Goal: Task Accomplishment & Management: Use online tool/utility

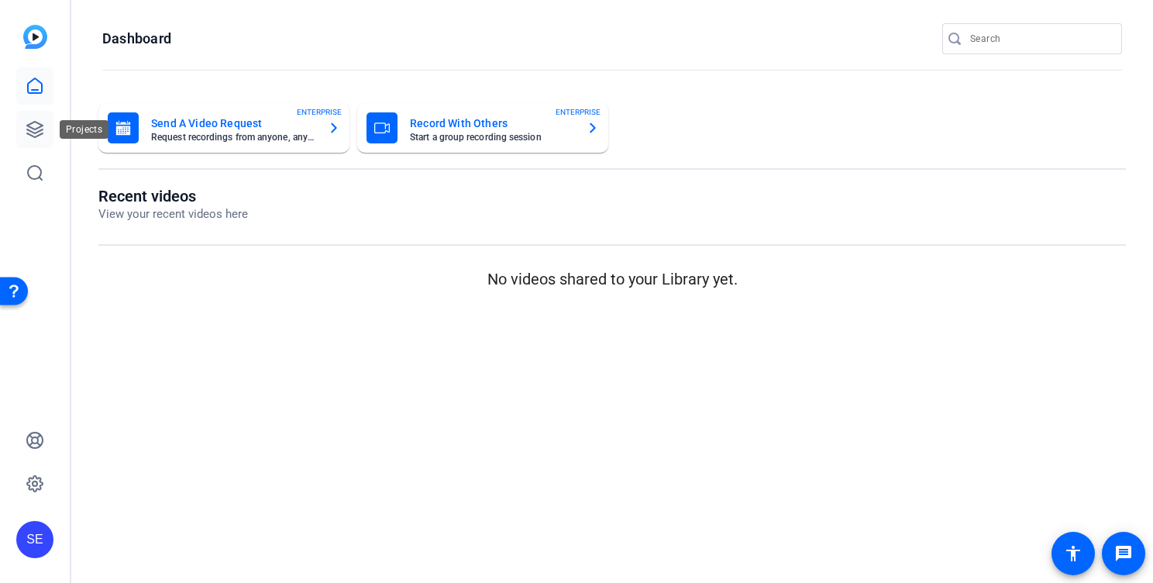
click at [38, 132] on icon at bounding box center [35, 129] width 19 height 19
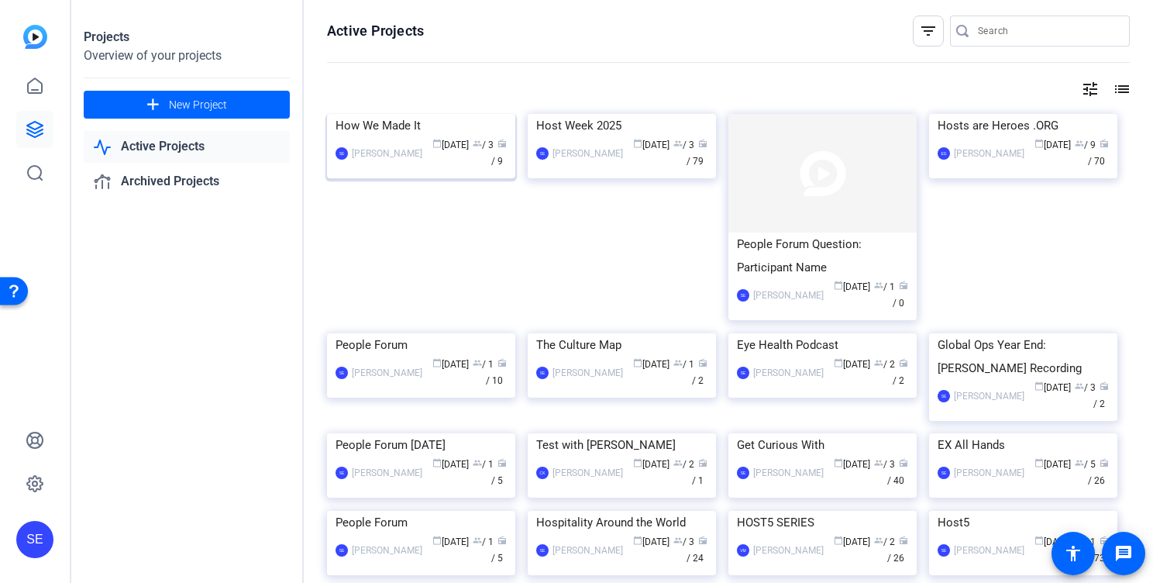
click at [452, 114] on img at bounding box center [421, 114] width 188 height 0
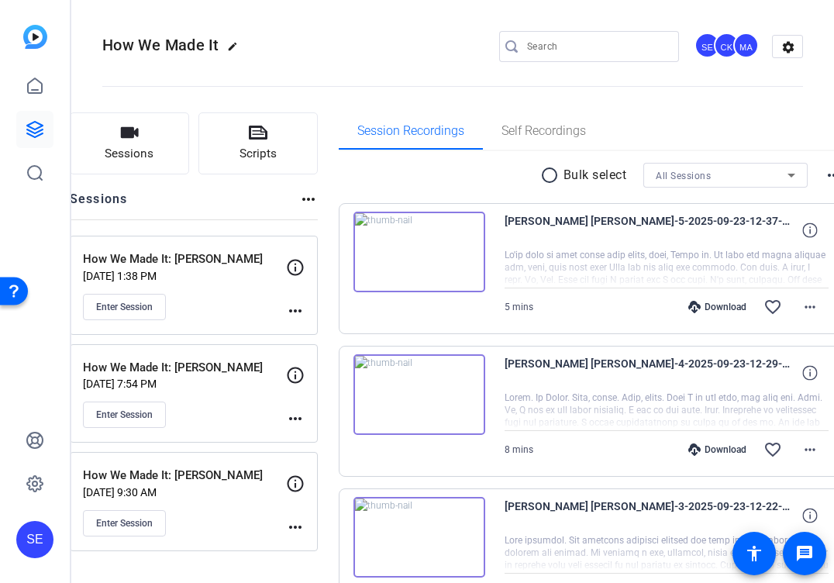
click at [257, 289] on div "How We Made It: Guillain Borde Sep 22, 2025 @ 1:38 PM Enter Session" at bounding box center [184, 285] width 203 height 70
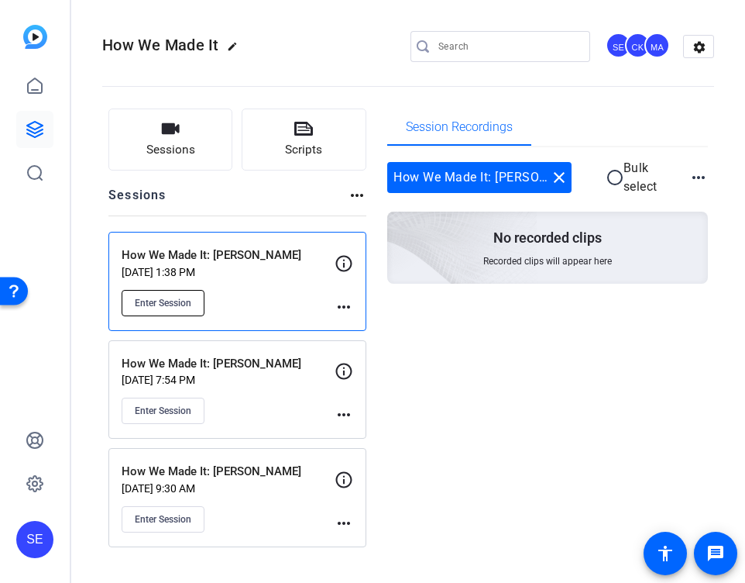
click at [153, 311] on button "Enter Session" at bounding box center [163, 303] width 83 height 26
click at [343, 309] on mat-icon "more_horiz" at bounding box center [344, 307] width 19 height 19
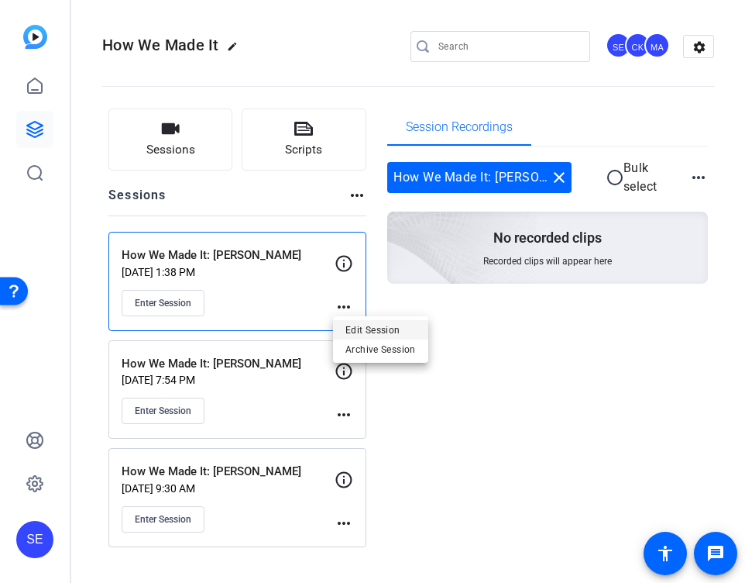
click at [360, 332] on span "Edit Session" at bounding box center [381, 329] width 71 height 19
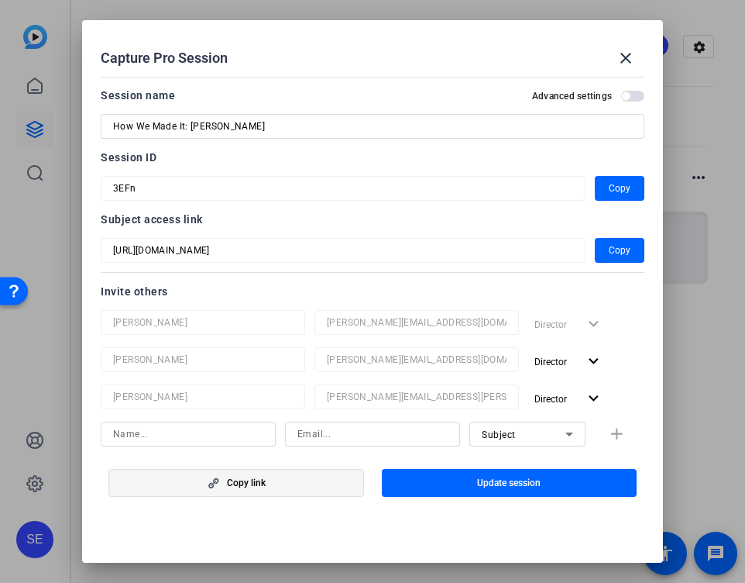
click at [232, 483] on span "Copy link" at bounding box center [246, 483] width 39 height 12
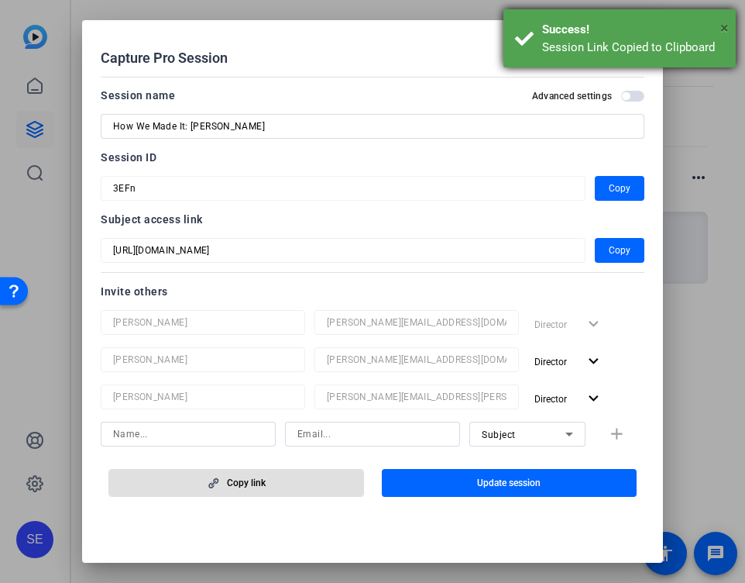
click at [725, 29] on span "×" at bounding box center [725, 28] width 9 height 19
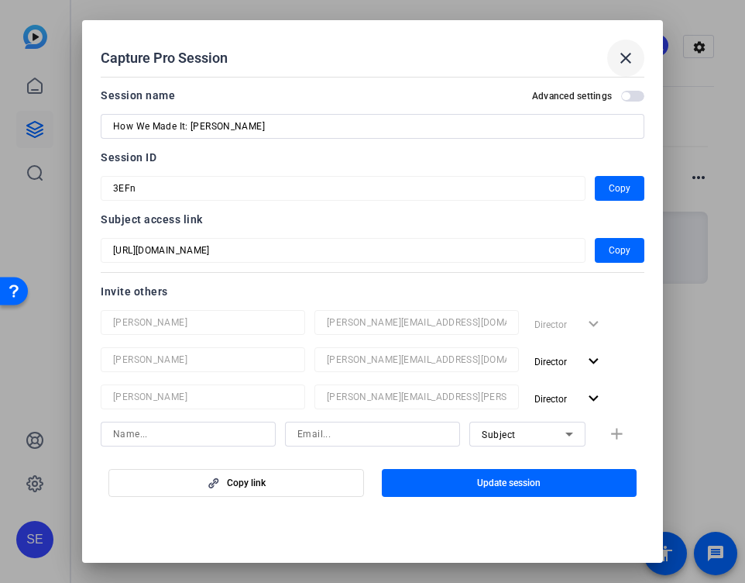
click at [628, 56] on mat-icon "close" at bounding box center [626, 58] width 19 height 19
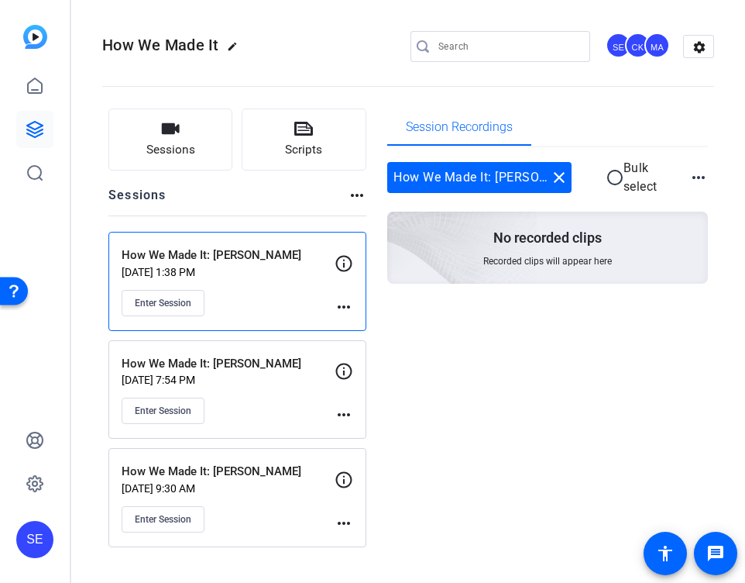
click at [342, 305] on mat-icon "more_horiz" at bounding box center [344, 307] width 19 height 19
click at [361, 331] on span "Edit Session" at bounding box center [381, 329] width 71 height 19
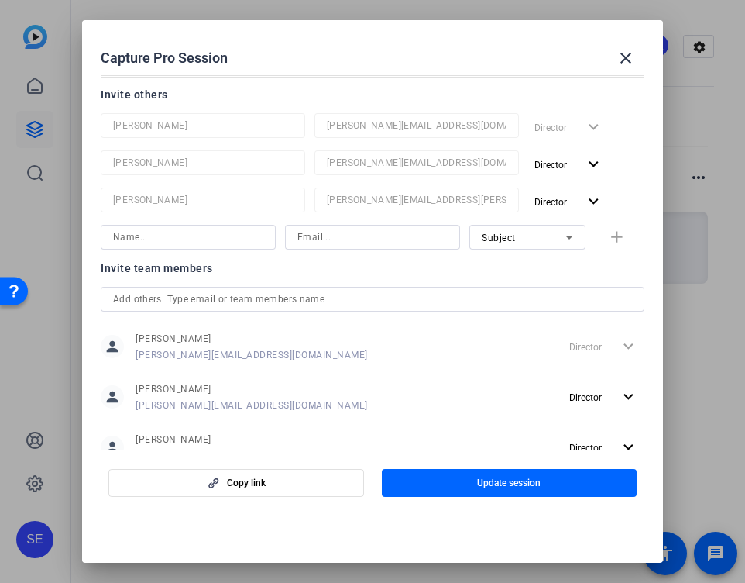
scroll to position [246, 0]
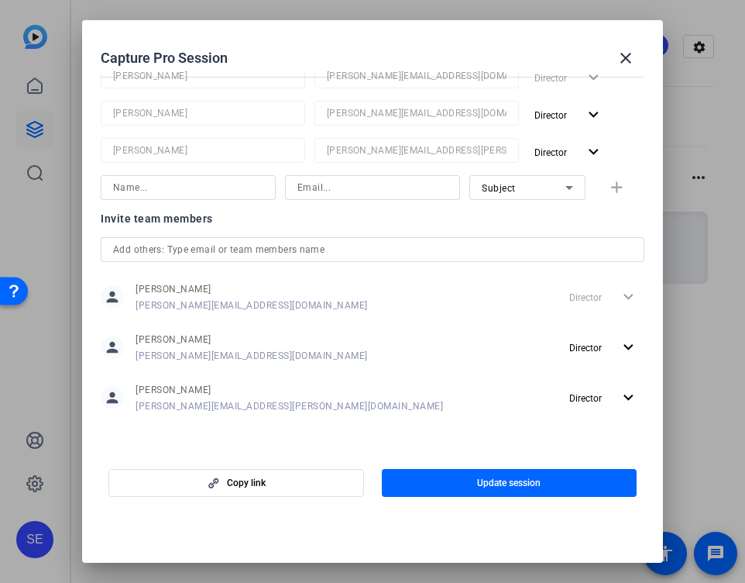
click at [228, 248] on input "text" at bounding box center [372, 249] width 519 height 19
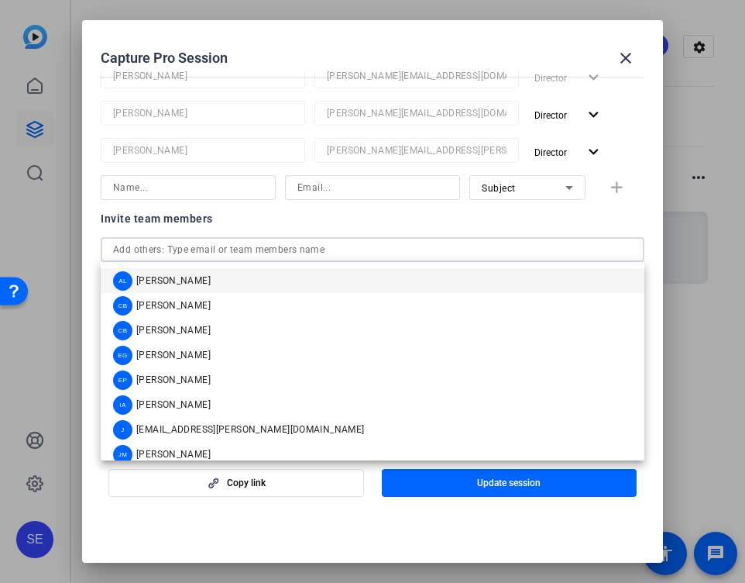
click at [229, 249] on input "text" at bounding box center [372, 249] width 519 height 19
click at [246, 216] on div at bounding box center [188, 208] width 175 height 17
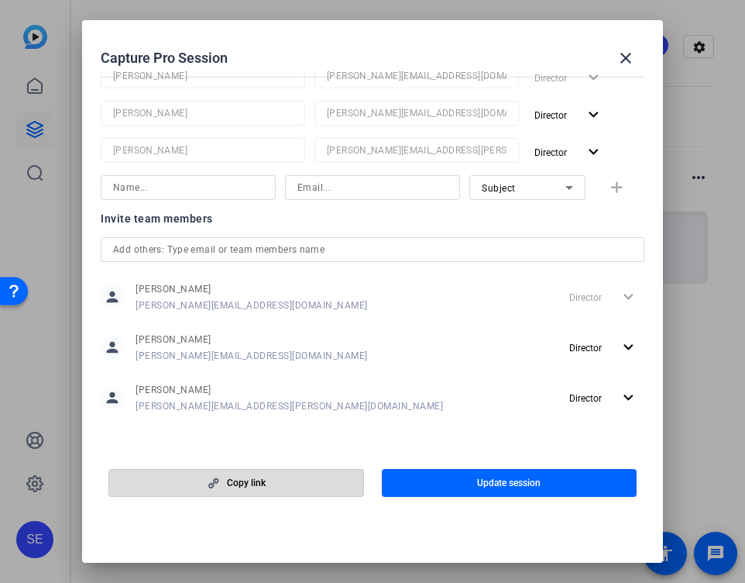
click at [248, 490] on span "button" at bounding box center [236, 482] width 254 height 37
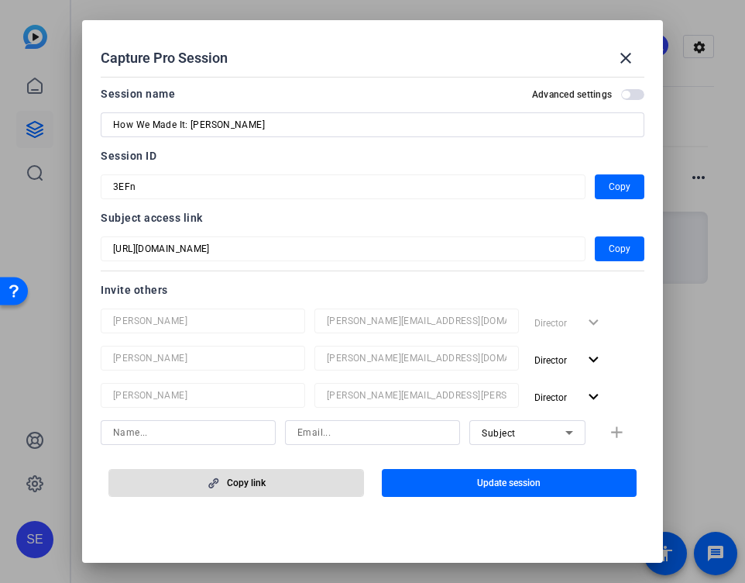
scroll to position [0, 0]
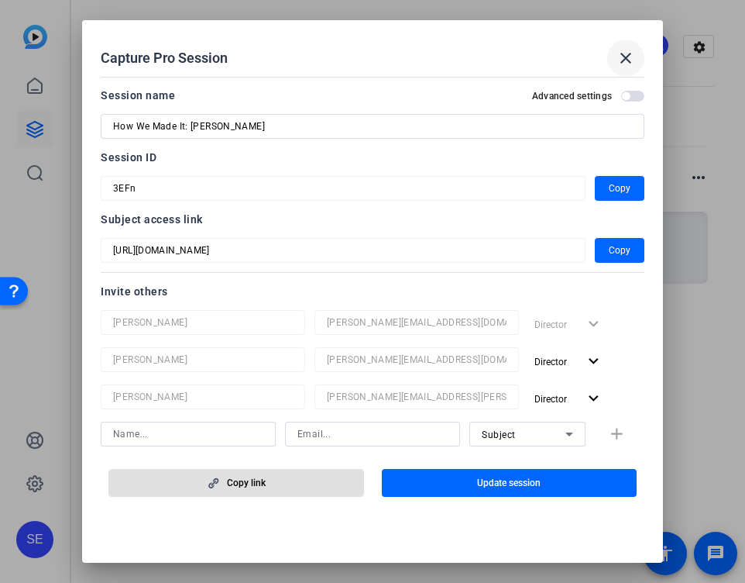
click at [630, 57] on mat-icon "close" at bounding box center [626, 58] width 19 height 19
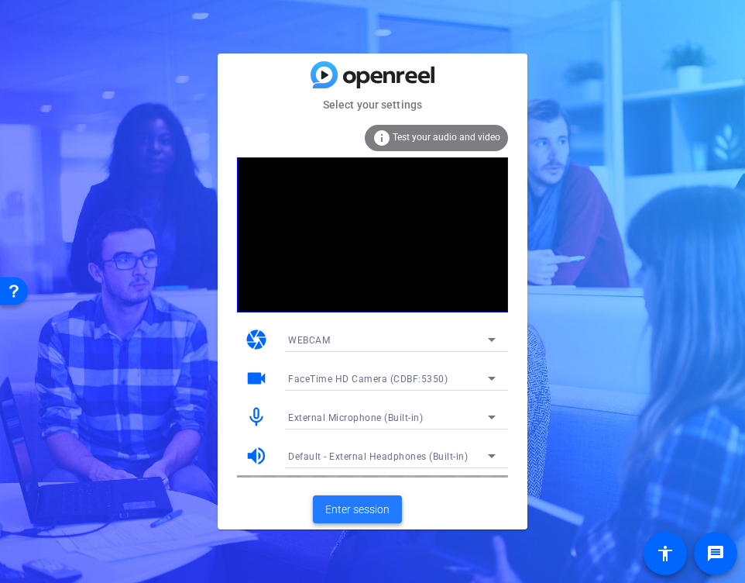
click at [363, 505] on span "Enter session" at bounding box center [357, 509] width 64 height 16
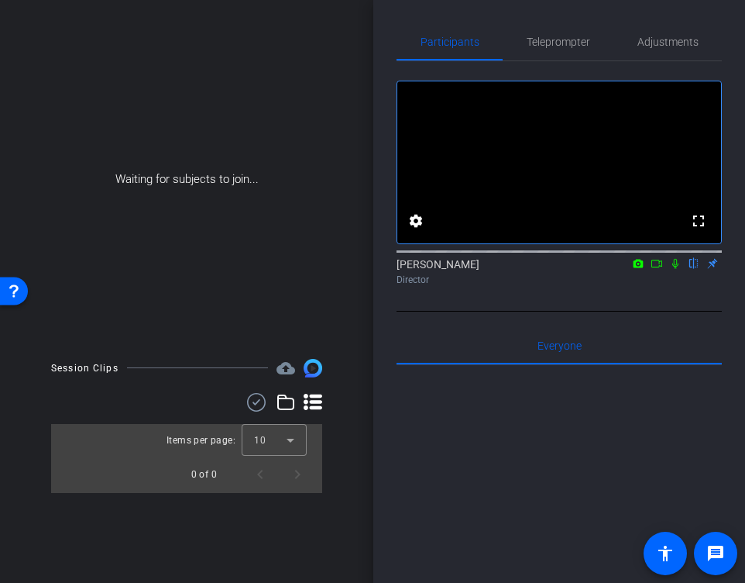
click at [674, 269] on icon at bounding box center [676, 264] width 6 height 10
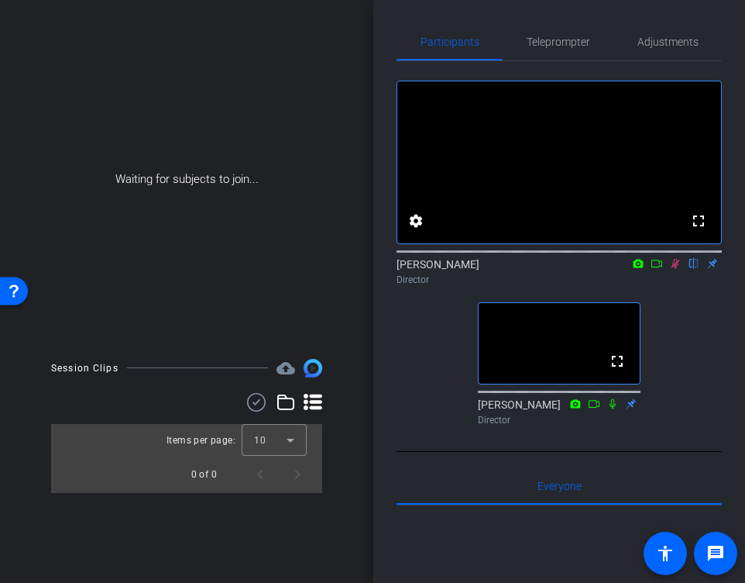
click at [684, 287] on div "[PERSON_NAME] flip Director" at bounding box center [559, 271] width 325 height 30
click at [677, 269] on icon at bounding box center [676, 264] width 9 height 10
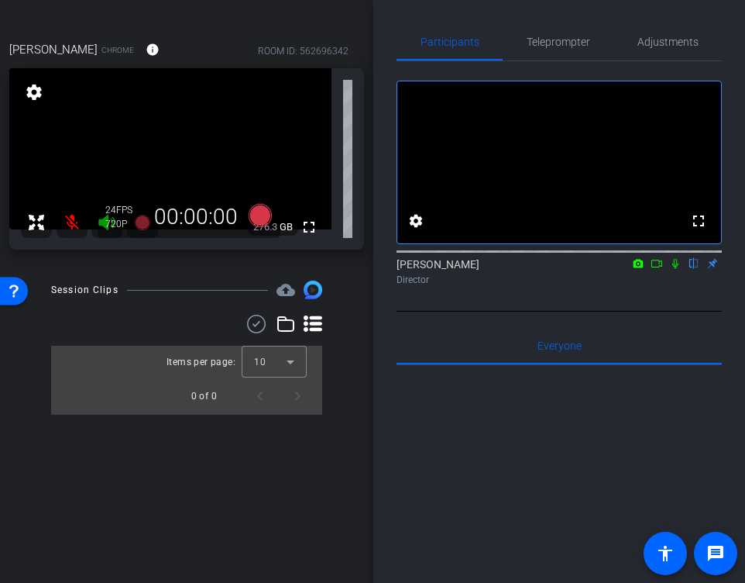
click at [675, 269] on icon at bounding box center [675, 263] width 12 height 11
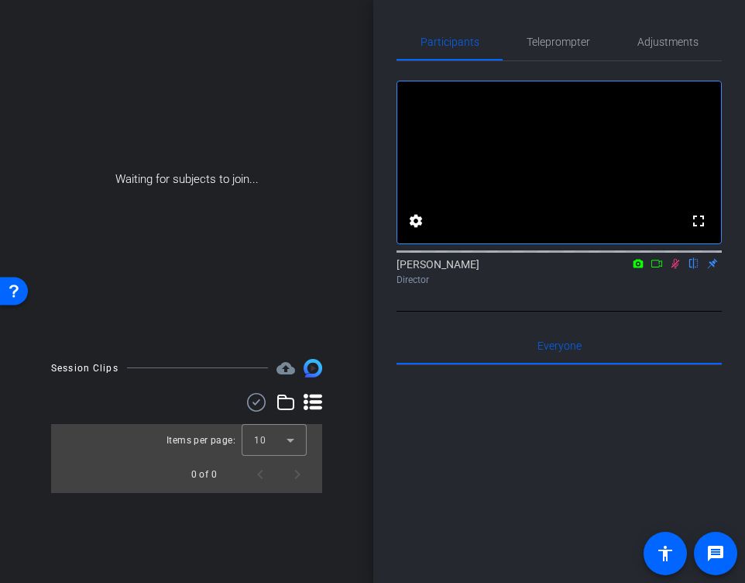
click at [656, 287] on div "[PERSON_NAME] flip Director" at bounding box center [559, 271] width 325 height 30
click at [656, 269] on icon at bounding box center [657, 263] width 12 height 11
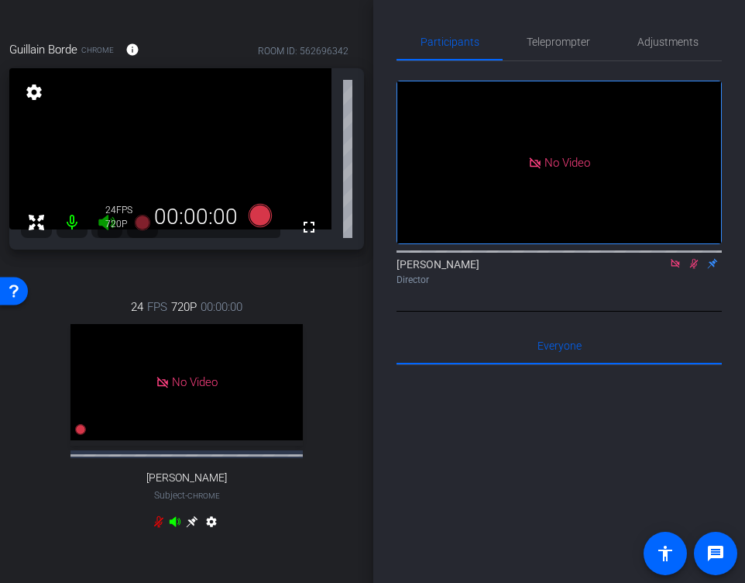
click at [689, 269] on icon at bounding box center [694, 263] width 12 height 11
click at [677, 269] on icon at bounding box center [675, 263] width 12 height 11
click at [266, 220] on icon at bounding box center [260, 215] width 23 height 23
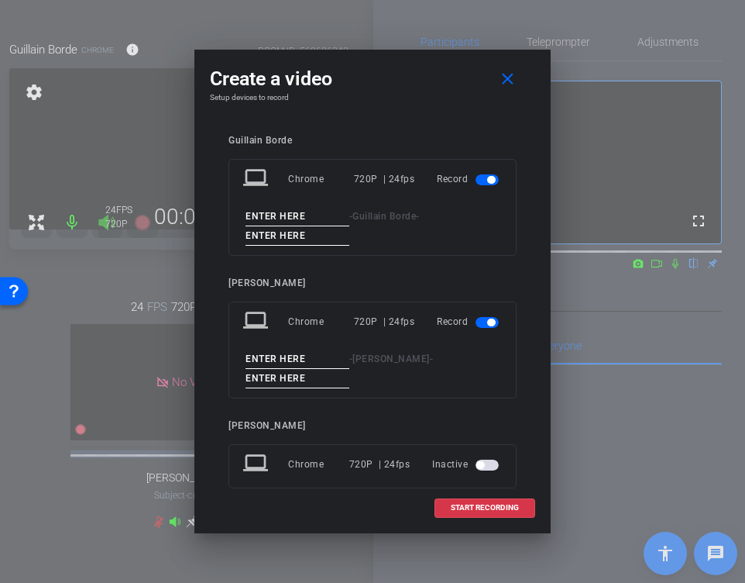
click at [291, 212] on input at bounding box center [298, 216] width 104 height 19
click at [483, 508] on span "START RECORDING" at bounding box center [485, 508] width 68 height 8
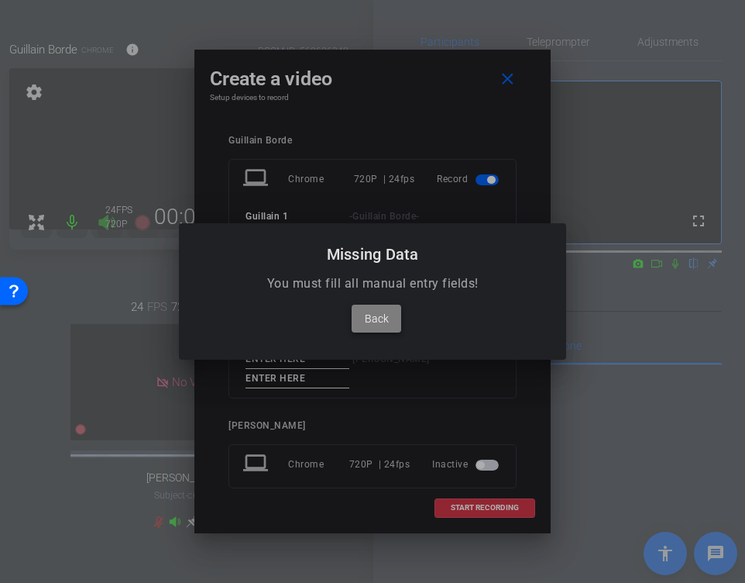
click at [366, 318] on span "Back" at bounding box center [377, 318] width 24 height 19
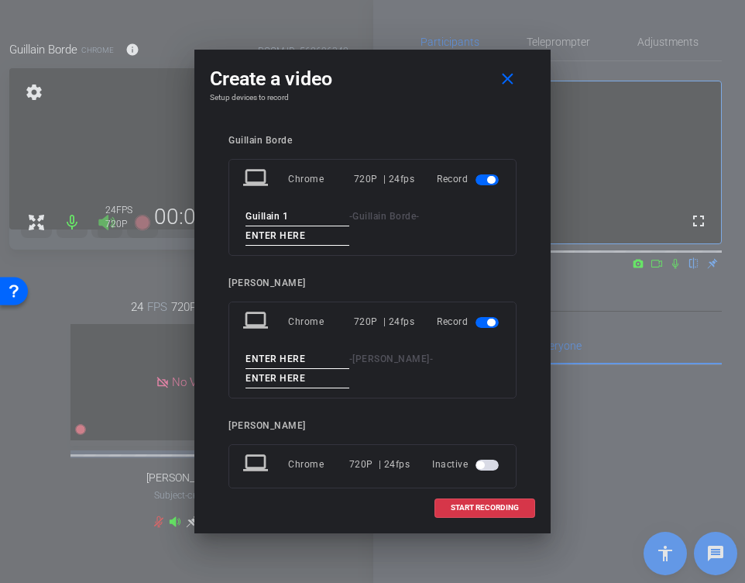
click at [287, 222] on input "Guillain 1" at bounding box center [298, 216] width 104 height 19
type input "Guillain"
click at [292, 238] on input at bounding box center [298, 235] width 104 height 19
type input "1"
click at [505, 322] on div "laptop Chrome 720P | 24fps Record - [PERSON_NAME] -" at bounding box center [373, 349] width 288 height 97
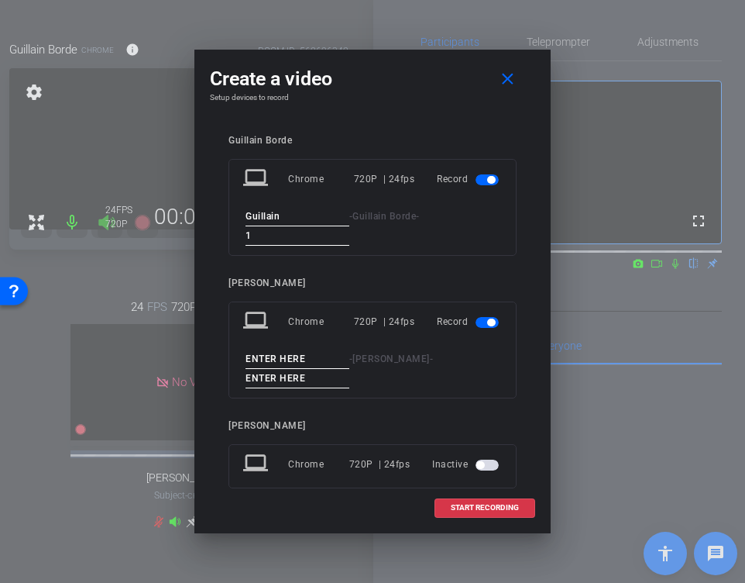
click at [487, 322] on span "button" at bounding box center [491, 322] width 8 height 8
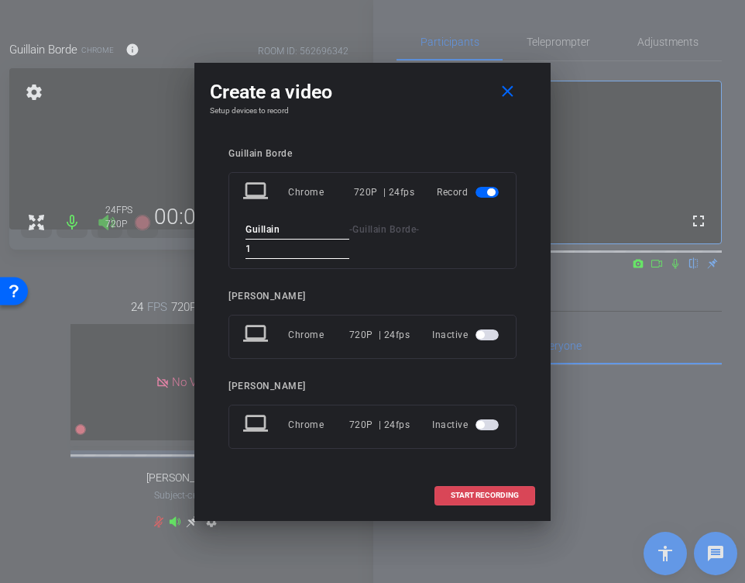
click at [463, 498] on span "START RECORDING" at bounding box center [485, 495] width 68 height 8
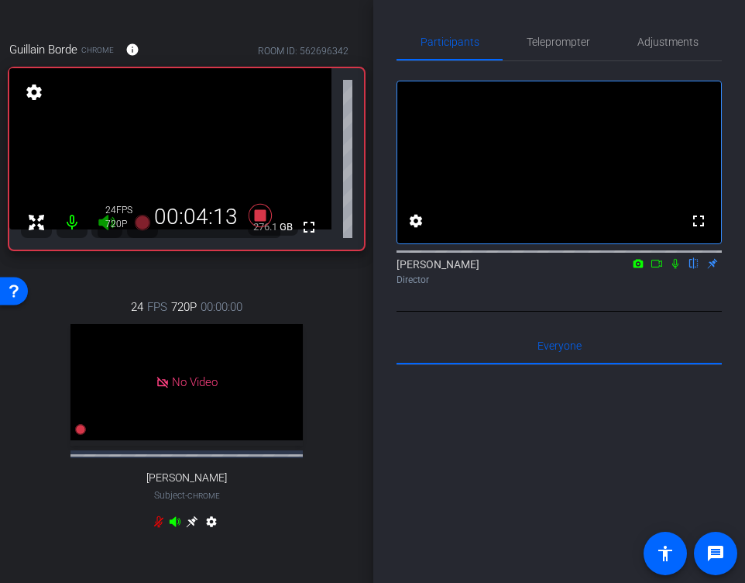
click at [676, 269] on icon at bounding box center [675, 263] width 12 height 11
click at [509, 470] on div at bounding box center [559, 557] width 325 height 384
click at [676, 269] on icon at bounding box center [676, 264] width 9 height 10
click at [675, 269] on icon at bounding box center [675, 263] width 12 height 11
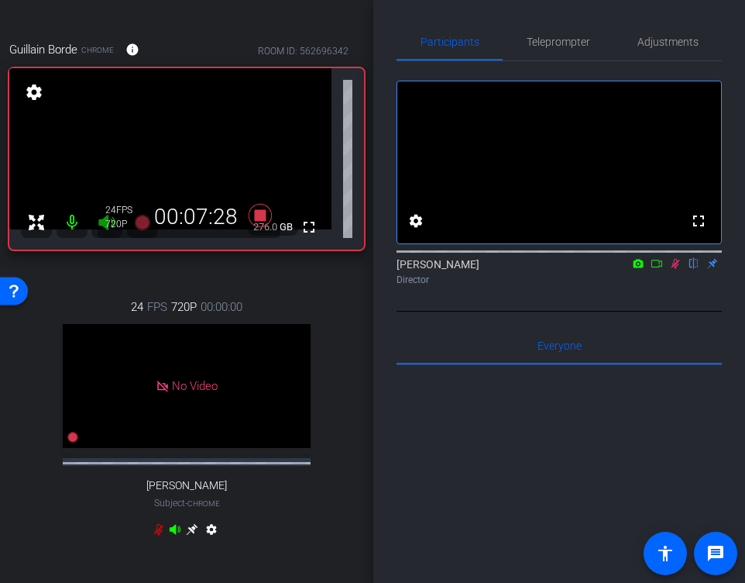
click at [673, 269] on icon at bounding box center [676, 264] width 9 height 10
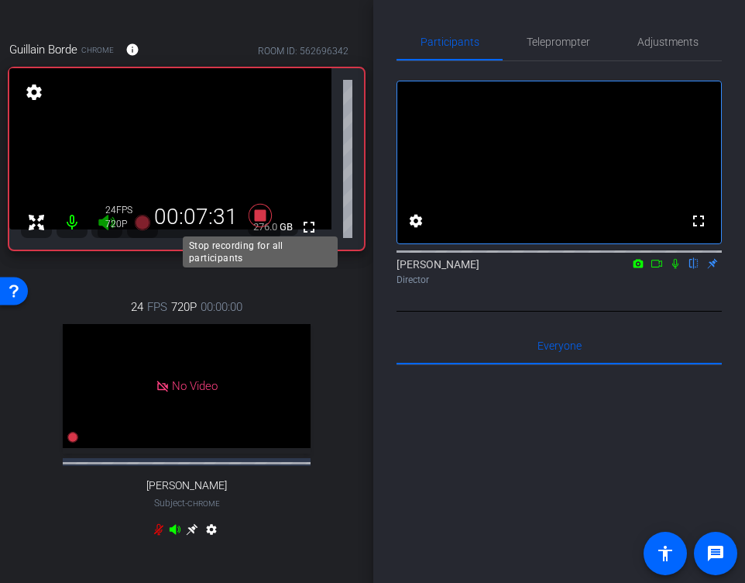
click at [261, 215] on icon at bounding box center [260, 215] width 23 height 23
click at [256, 213] on icon at bounding box center [260, 215] width 23 height 23
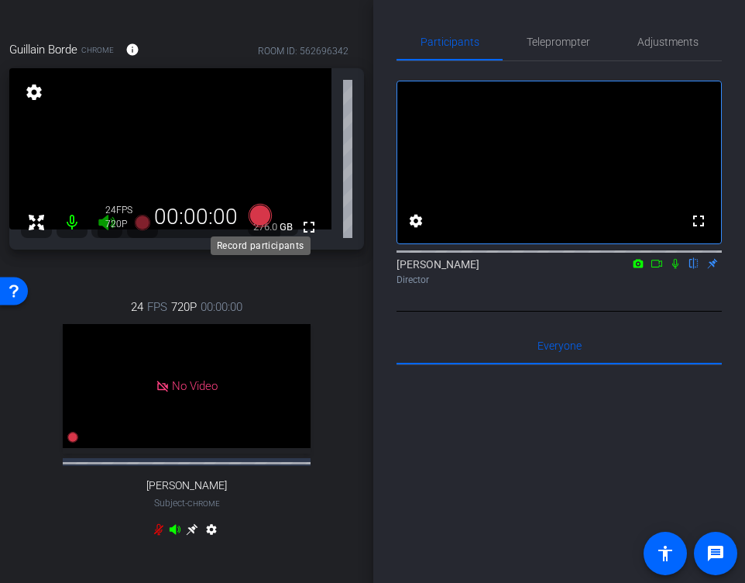
click at [263, 219] on icon at bounding box center [260, 215] width 23 height 23
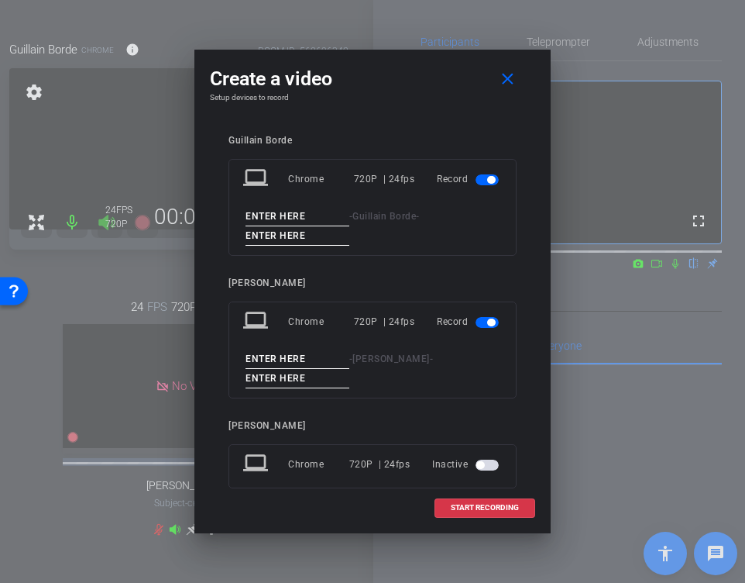
click at [276, 219] on input at bounding box center [298, 216] width 104 height 19
type input "Guillain"
click at [283, 233] on input at bounding box center [298, 235] width 104 height 19
type input "2"
click at [490, 319] on span "button" at bounding box center [491, 322] width 8 height 8
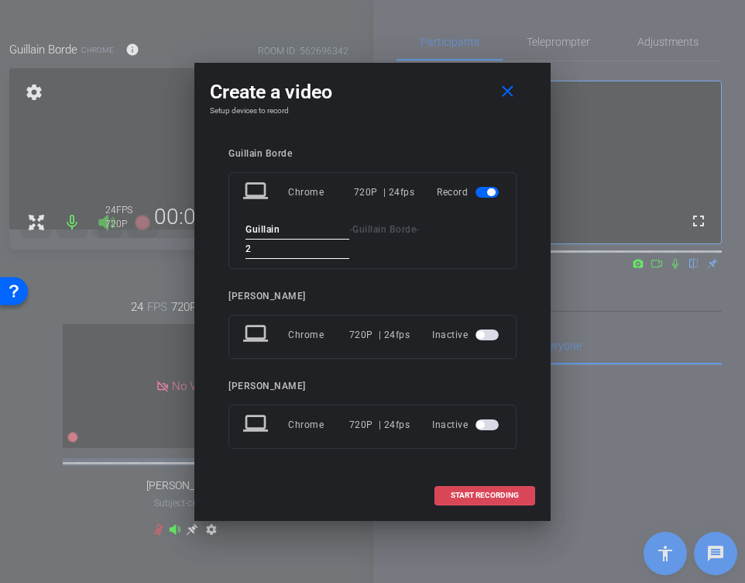
click at [478, 495] on span "START RECORDING" at bounding box center [485, 495] width 68 height 8
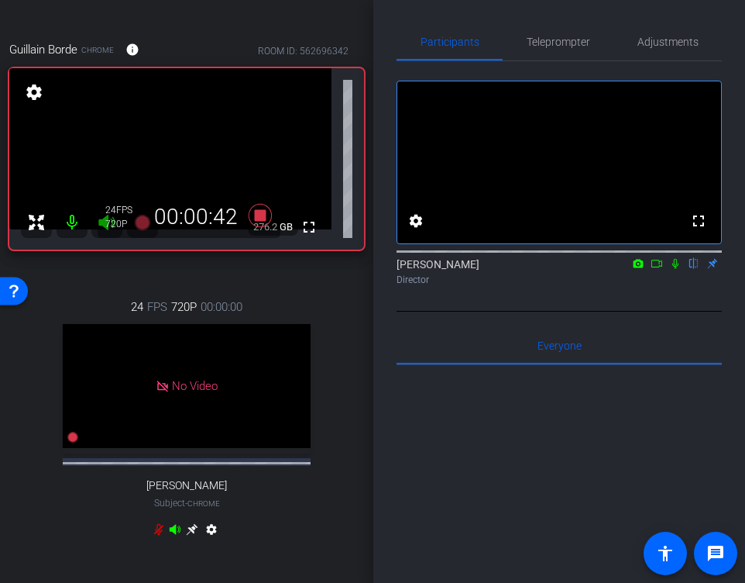
click at [675, 269] on icon at bounding box center [675, 263] width 12 height 11
click at [680, 269] on icon at bounding box center [675, 263] width 12 height 11
click at [675, 269] on icon at bounding box center [676, 264] width 6 height 10
click at [677, 269] on icon at bounding box center [675, 263] width 12 height 11
click at [674, 269] on icon at bounding box center [676, 264] width 6 height 10
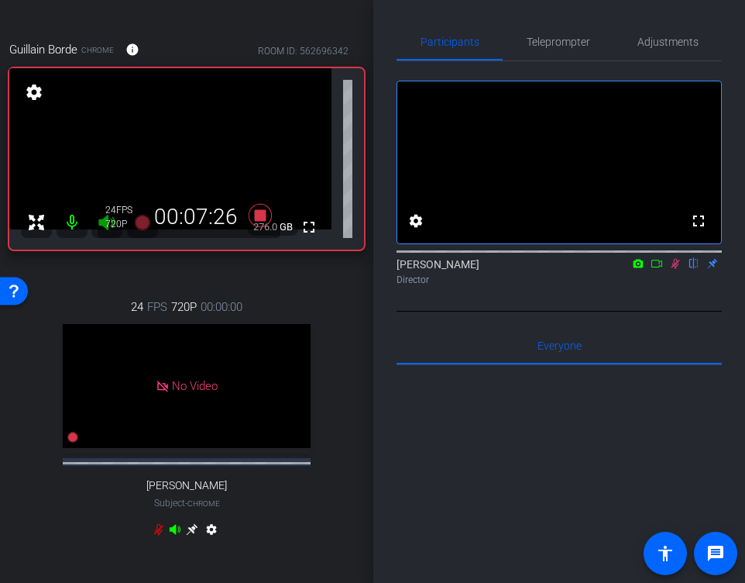
click at [673, 269] on icon at bounding box center [676, 264] width 9 height 10
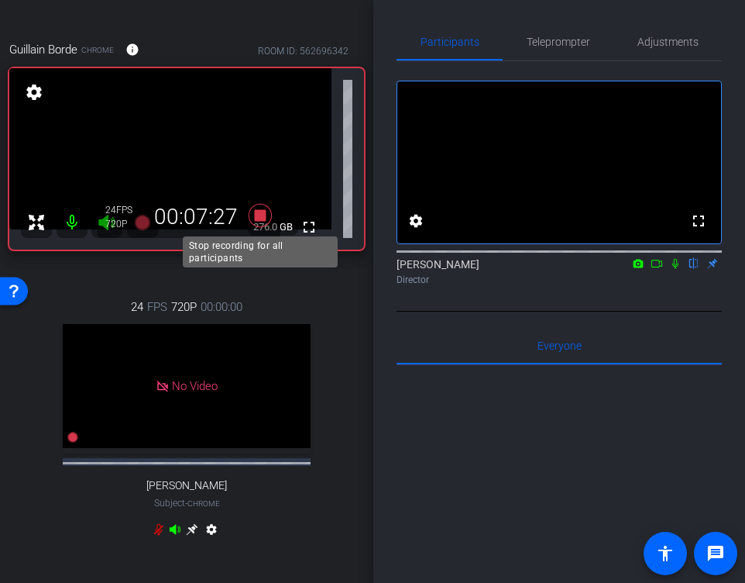
click at [259, 212] on icon at bounding box center [260, 215] width 23 height 23
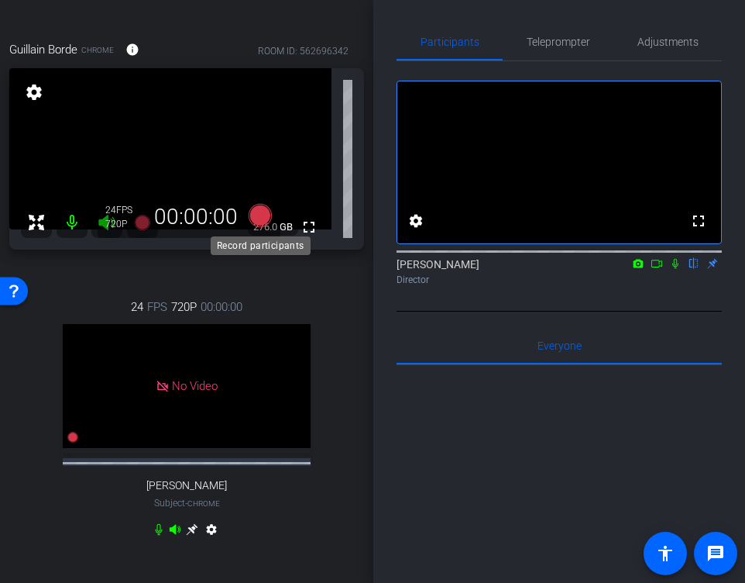
click at [258, 220] on icon at bounding box center [260, 215] width 23 height 23
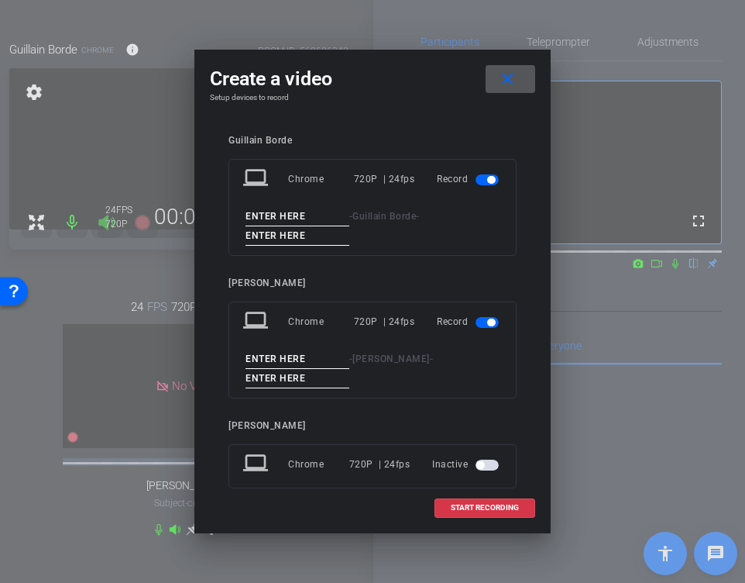
click at [297, 225] on input at bounding box center [298, 216] width 104 height 19
type input "Guillain"
click at [311, 241] on input at bounding box center [298, 235] width 104 height 19
type input "3"
click at [482, 508] on span "START RECORDING" at bounding box center [485, 508] width 68 height 8
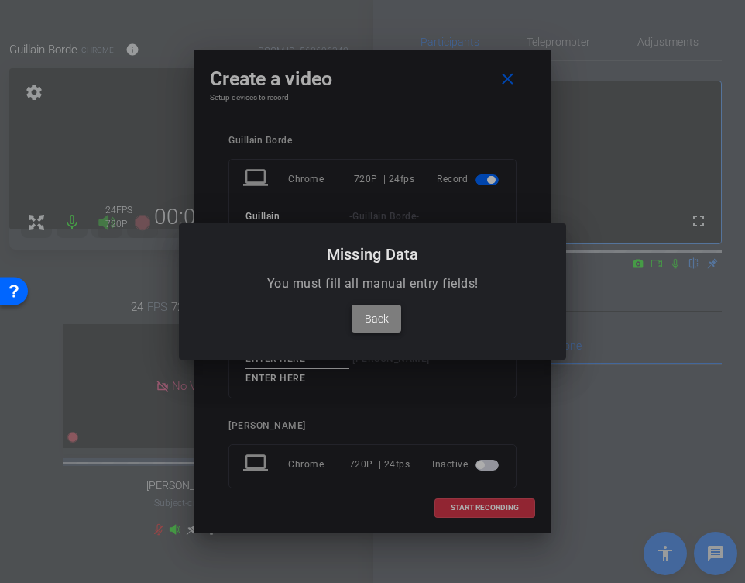
click at [388, 314] on span at bounding box center [377, 318] width 50 height 37
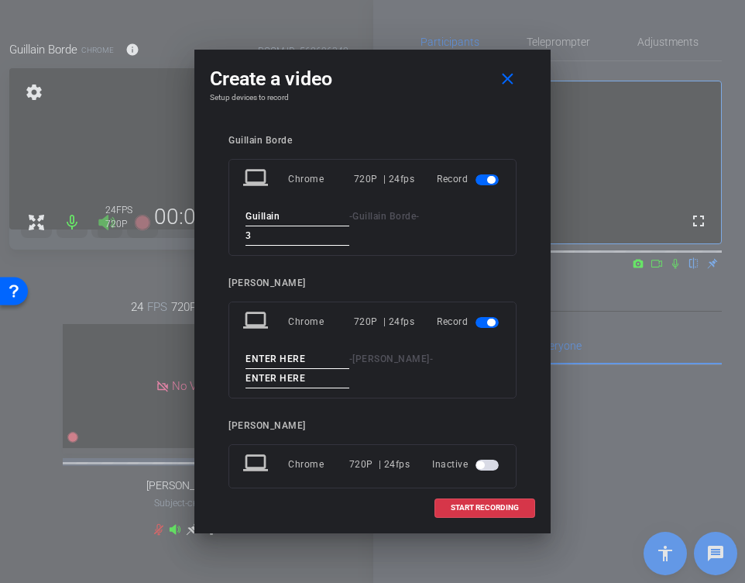
click at [478, 325] on span "button" at bounding box center [487, 322] width 23 height 11
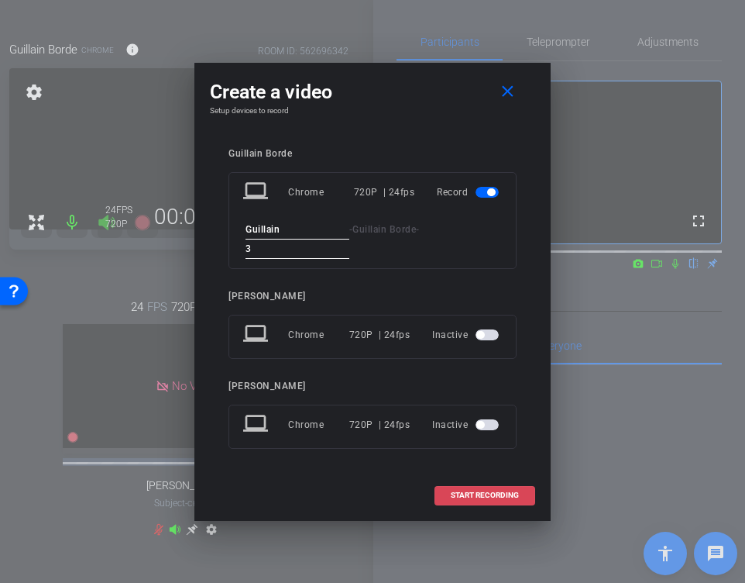
click at [491, 495] on span "START RECORDING" at bounding box center [485, 495] width 68 height 8
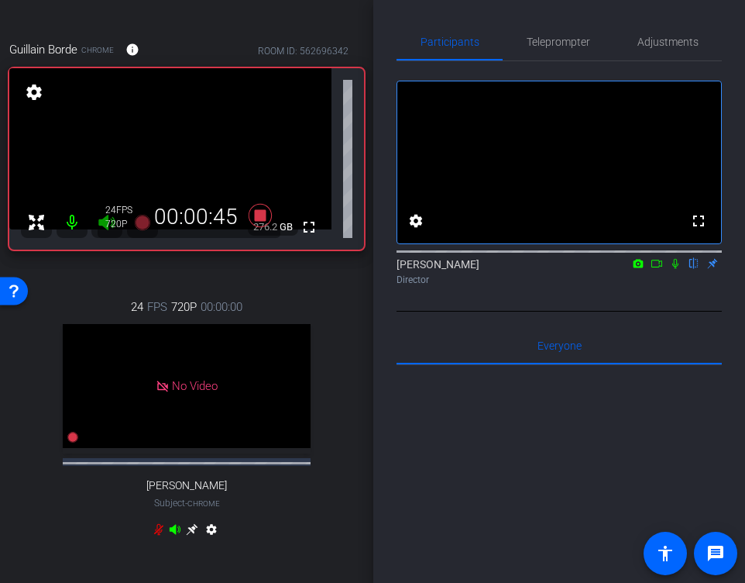
click at [676, 269] on icon at bounding box center [676, 264] width 6 height 10
click at [676, 269] on icon at bounding box center [675, 263] width 12 height 11
click at [675, 269] on icon at bounding box center [676, 264] width 9 height 10
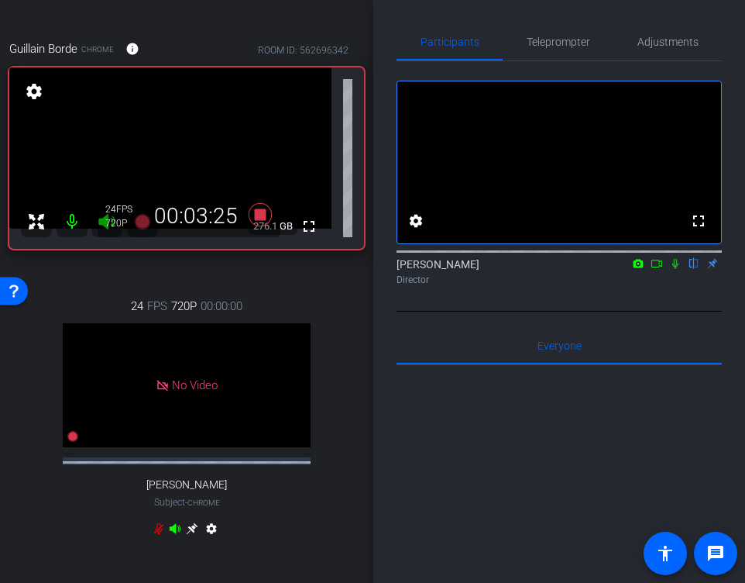
click at [677, 269] on icon at bounding box center [676, 264] width 6 height 10
click at [673, 269] on icon at bounding box center [675, 263] width 12 height 11
click at [675, 269] on icon at bounding box center [676, 264] width 6 height 10
click at [672, 269] on icon at bounding box center [675, 263] width 12 height 11
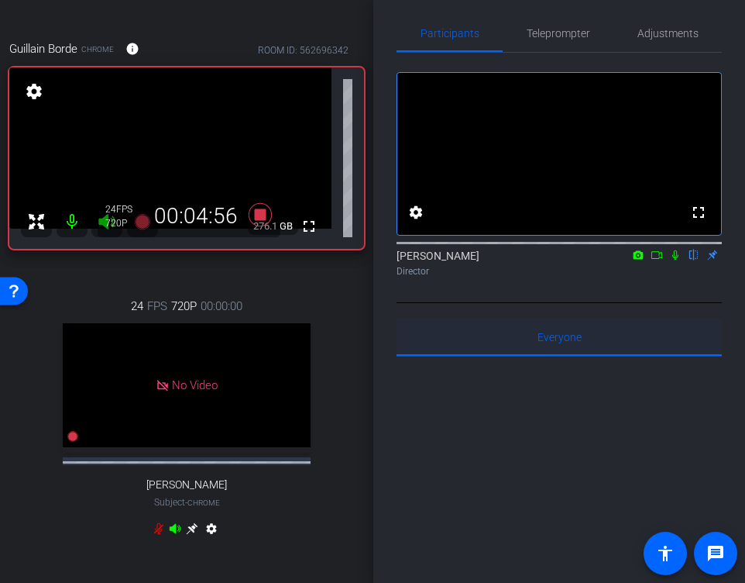
scroll to position [0, 0]
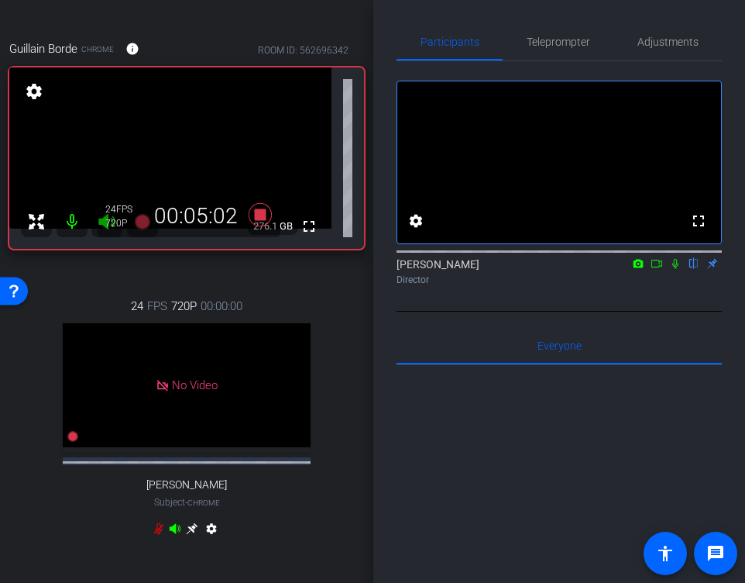
click at [673, 269] on icon at bounding box center [675, 263] width 12 height 11
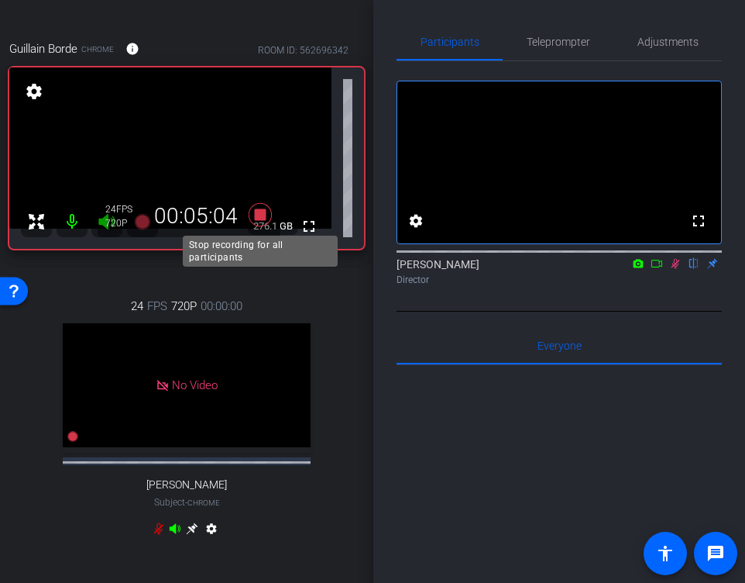
click at [259, 215] on icon at bounding box center [260, 214] width 23 height 23
click at [257, 219] on icon at bounding box center [260, 214] width 23 height 23
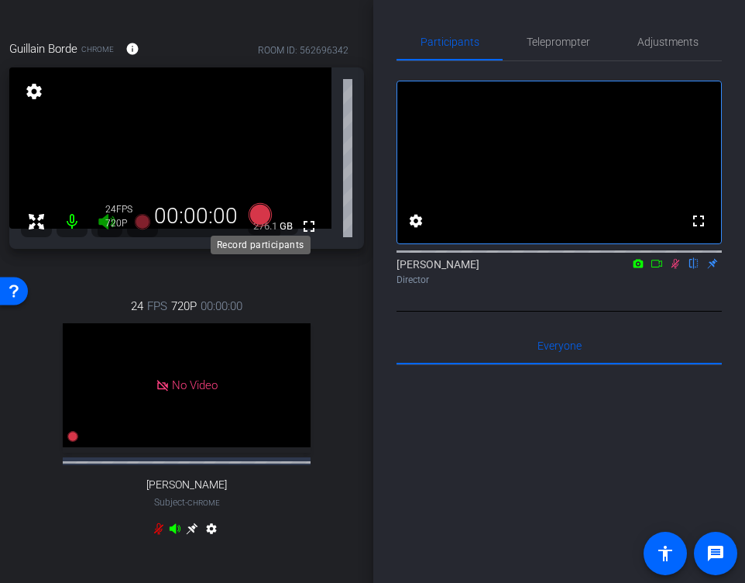
click at [260, 221] on icon at bounding box center [260, 214] width 23 height 23
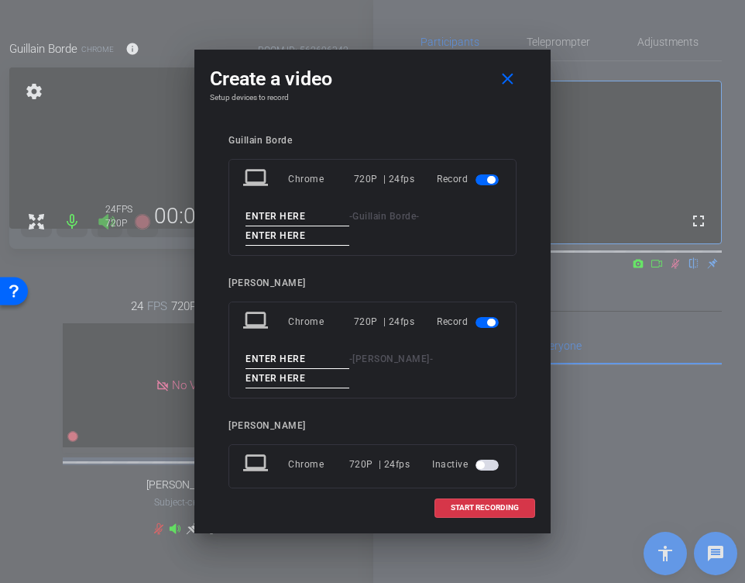
click at [274, 216] on input at bounding box center [298, 216] width 104 height 19
type input "Guillain"
click at [267, 235] on input at bounding box center [298, 235] width 104 height 19
type input "3"
click at [484, 325] on span "button" at bounding box center [487, 322] width 23 height 11
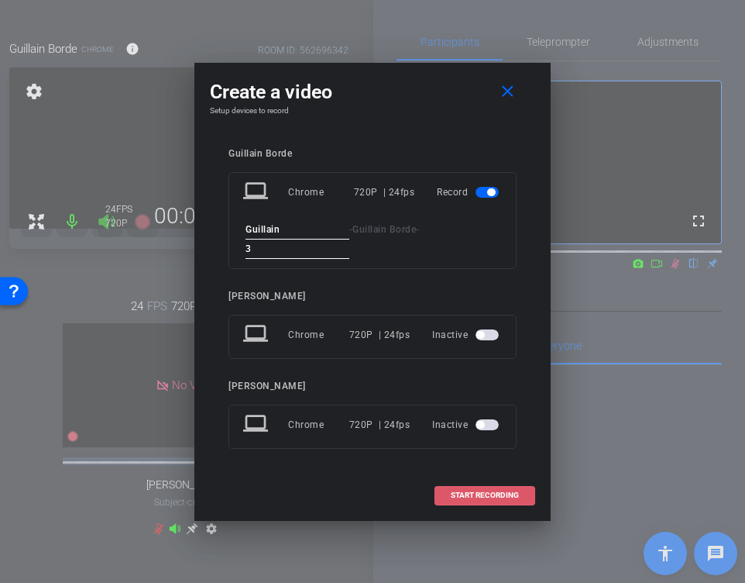
click at [476, 497] on span "START RECORDING" at bounding box center [485, 495] width 68 height 8
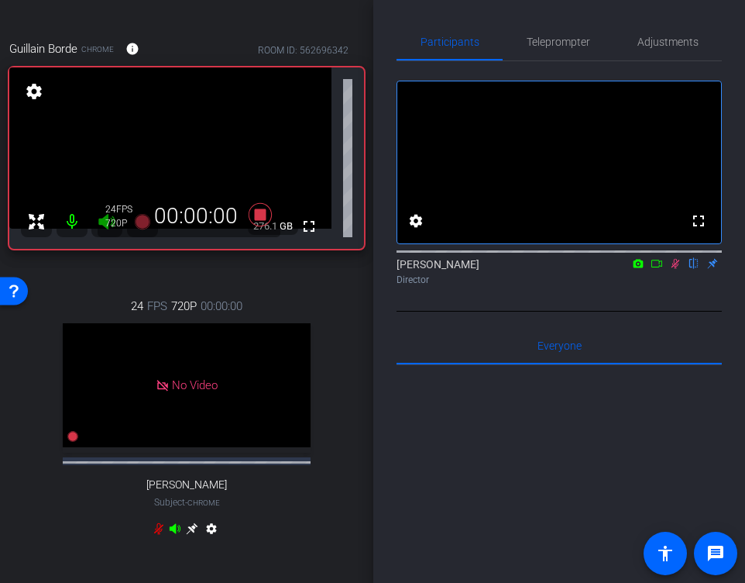
click at [674, 269] on icon at bounding box center [675, 263] width 12 height 11
click at [675, 269] on icon at bounding box center [676, 264] width 6 height 10
click at [673, 269] on icon at bounding box center [675, 263] width 12 height 11
click at [677, 269] on icon at bounding box center [675, 263] width 12 height 11
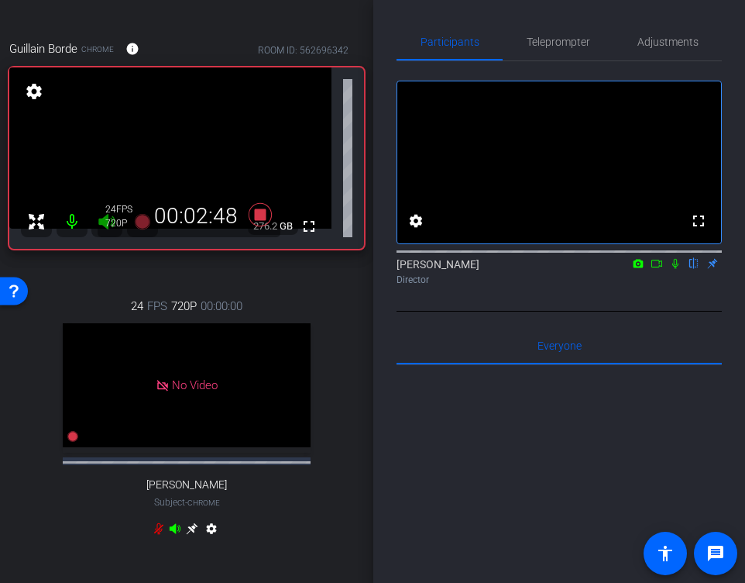
click at [675, 269] on icon at bounding box center [675, 263] width 12 height 11
click at [677, 269] on icon at bounding box center [675, 263] width 12 height 11
click at [676, 269] on icon at bounding box center [675, 263] width 12 height 11
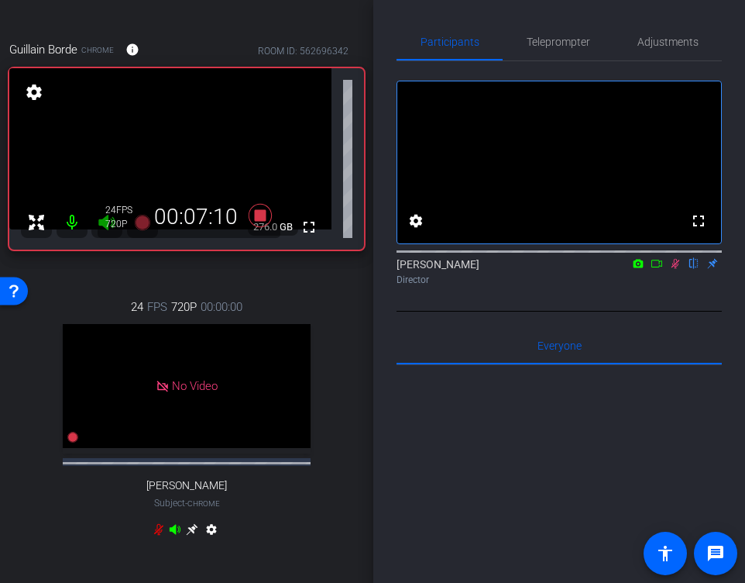
click at [676, 269] on icon at bounding box center [675, 263] width 12 height 11
click at [676, 269] on icon at bounding box center [676, 264] width 6 height 10
click at [673, 269] on icon at bounding box center [675, 263] width 12 height 11
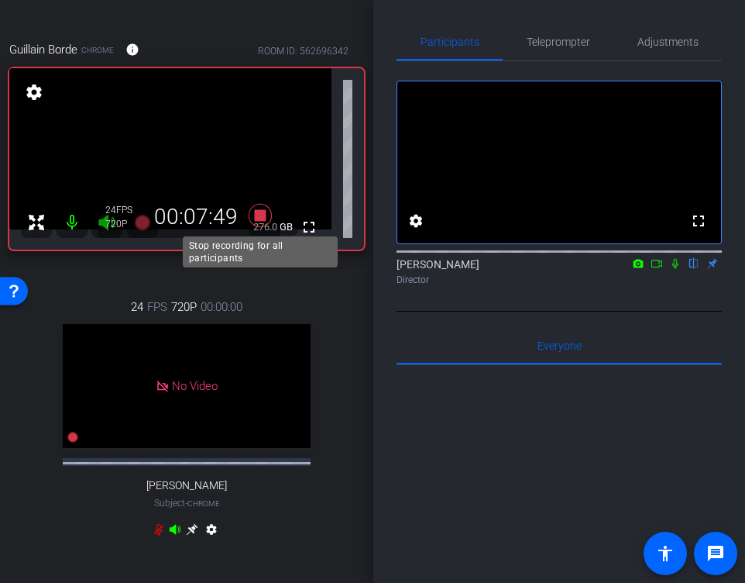
click at [261, 219] on icon at bounding box center [260, 215] width 23 height 23
click at [260, 215] on icon at bounding box center [260, 215] width 23 height 23
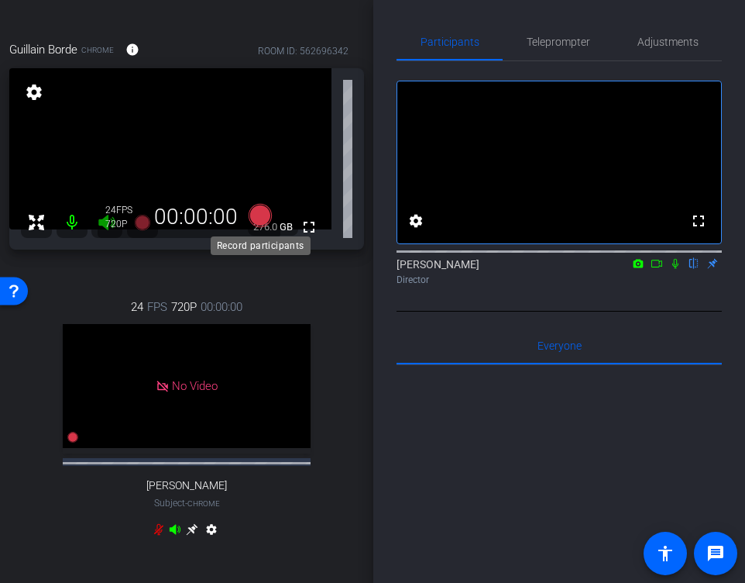
click at [255, 221] on icon at bounding box center [260, 215] width 23 height 23
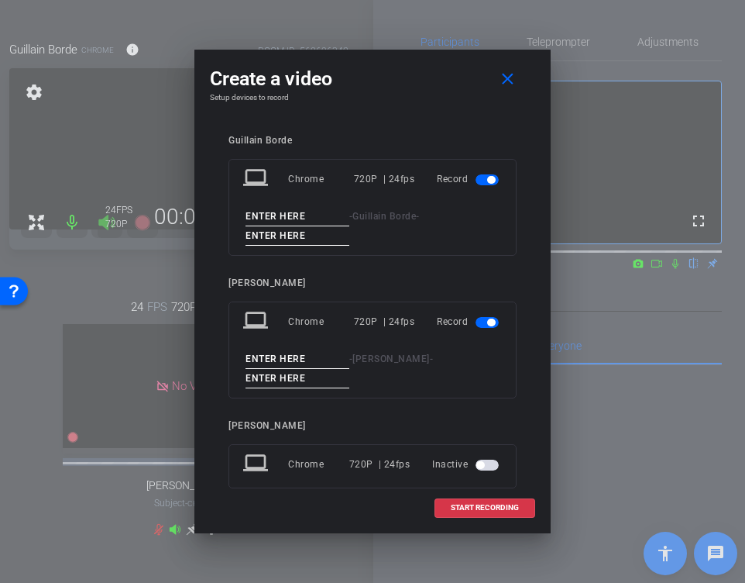
click at [270, 214] on input at bounding box center [298, 216] width 104 height 19
type input "Guillain"
click at [278, 232] on input at bounding box center [298, 235] width 104 height 19
type input "4"
click at [456, 506] on span "START RECORDING" at bounding box center [485, 508] width 68 height 8
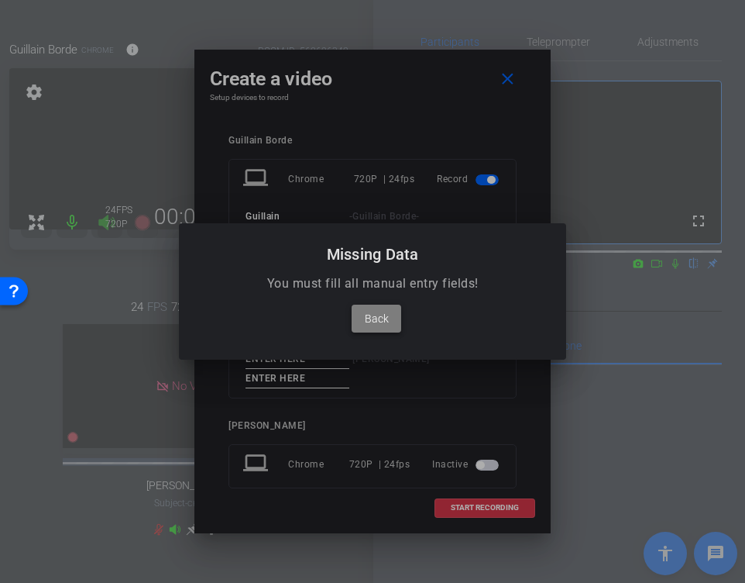
click at [385, 311] on span "Back" at bounding box center [377, 318] width 24 height 19
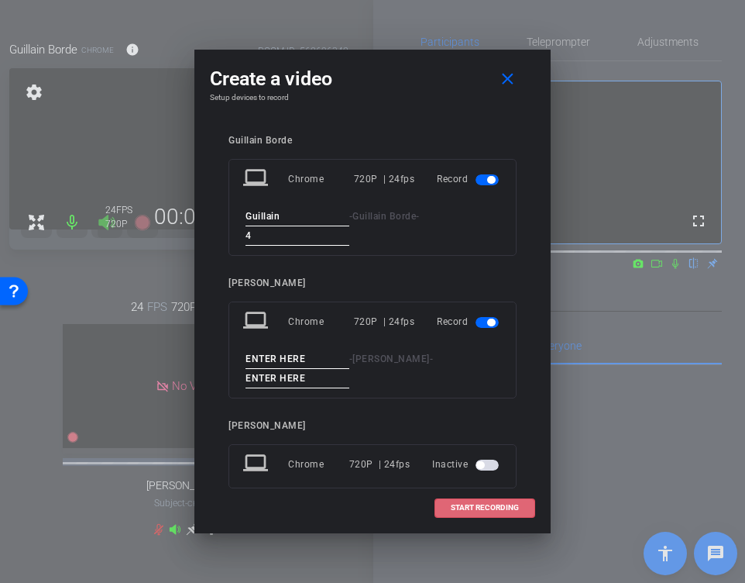
click at [489, 324] on span "button" at bounding box center [491, 322] width 8 height 8
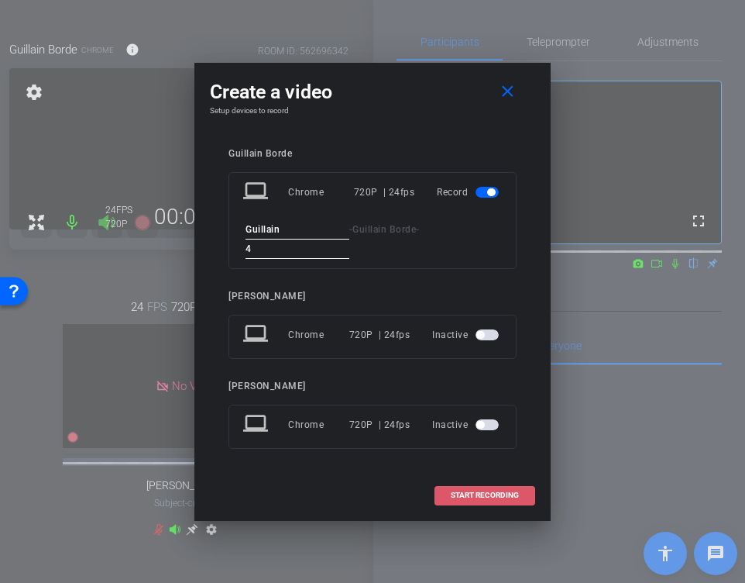
click at [490, 499] on span "START RECORDING" at bounding box center [485, 495] width 68 height 8
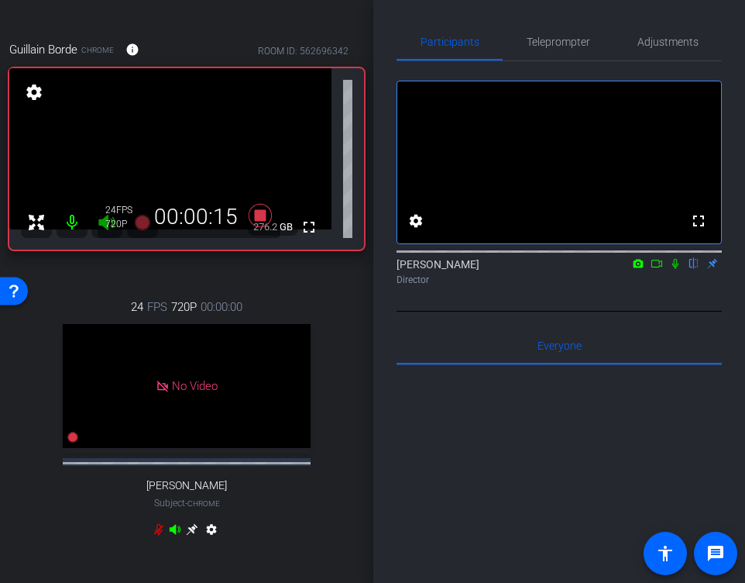
click at [677, 269] on icon at bounding box center [675, 263] width 12 height 11
click at [673, 269] on icon at bounding box center [676, 264] width 9 height 10
click at [674, 269] on icon at bounding box center [676, 264] width 6 height 10
click at [676, 269] on icon at bounding box center [676, 264] width 9 height 10
click at [677, 269] on icon at bounding box center [675, 263] width 12 height 11
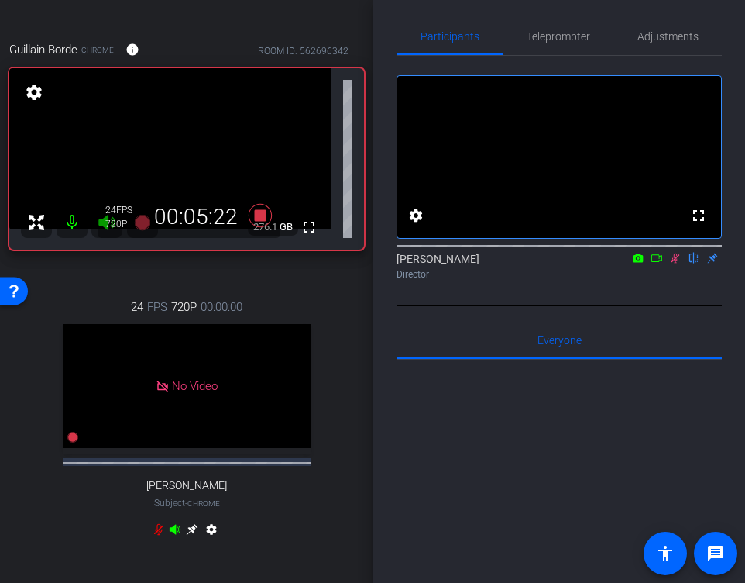
scroll to position [4, 0]
click at [676, 265] on icon at bounding box center [676, 260] width 9 height 10
click at [676, 265] on icon at bounding box center [676, 260] width 6 height 10
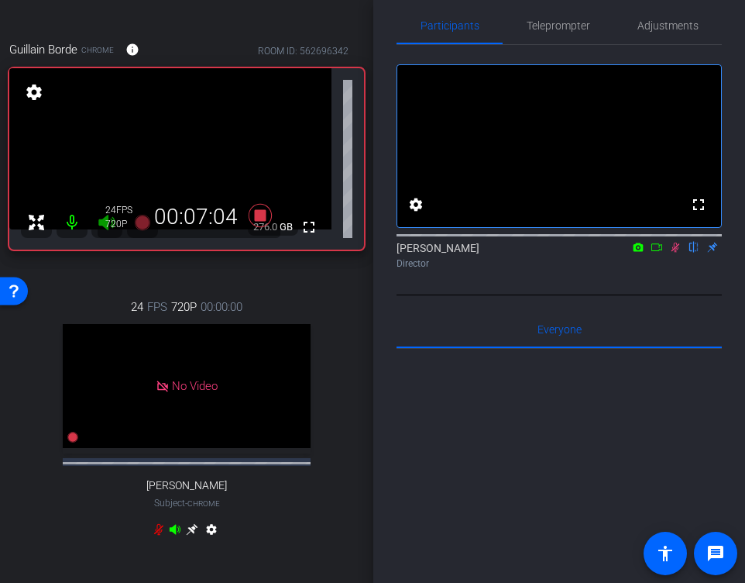
scroll to position [0, 0]
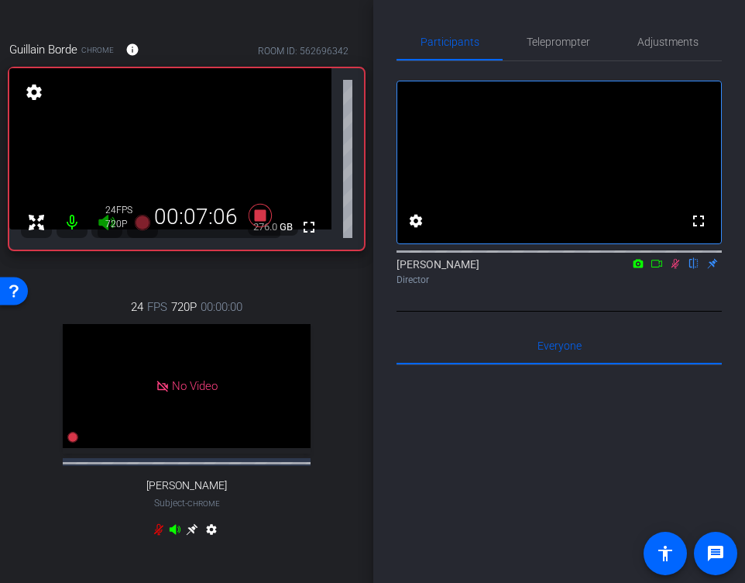
click at [676, 269] on icon at bounding box center [675, 263] width 12 height 11
click at [675, 269] on icon at bounding box center [675, 263] width 12 height 11
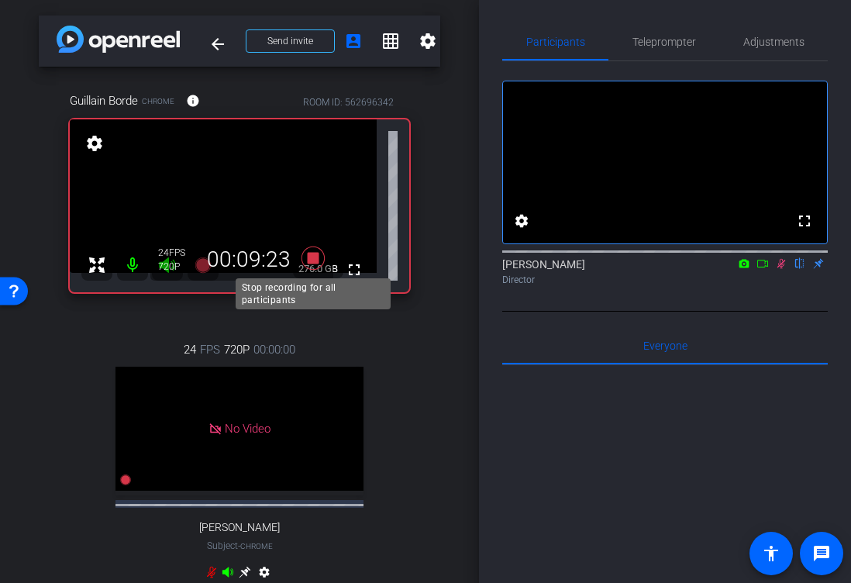
click at [315, 256] on icon at bounding box center [312, 257] width 23 height 23
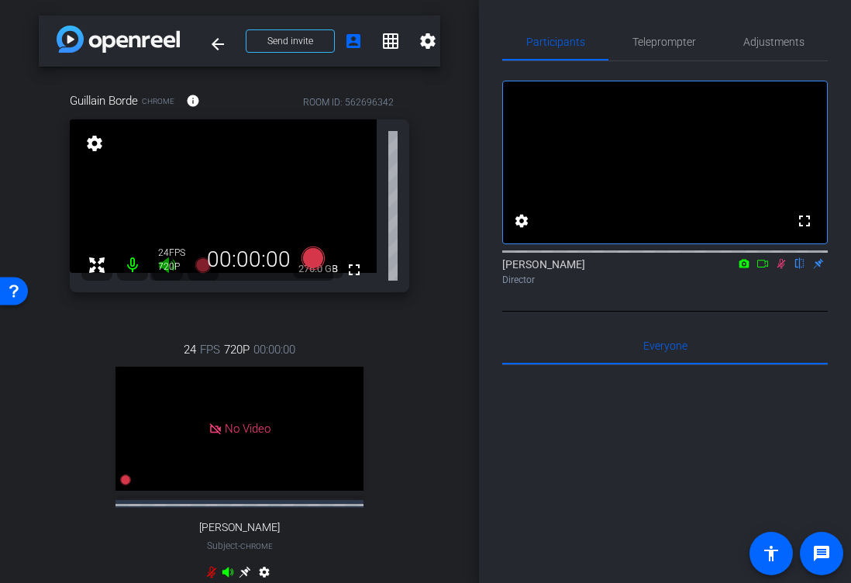
click at [745, 269] on icon at bounding box center [781, 263] width 12 height 11
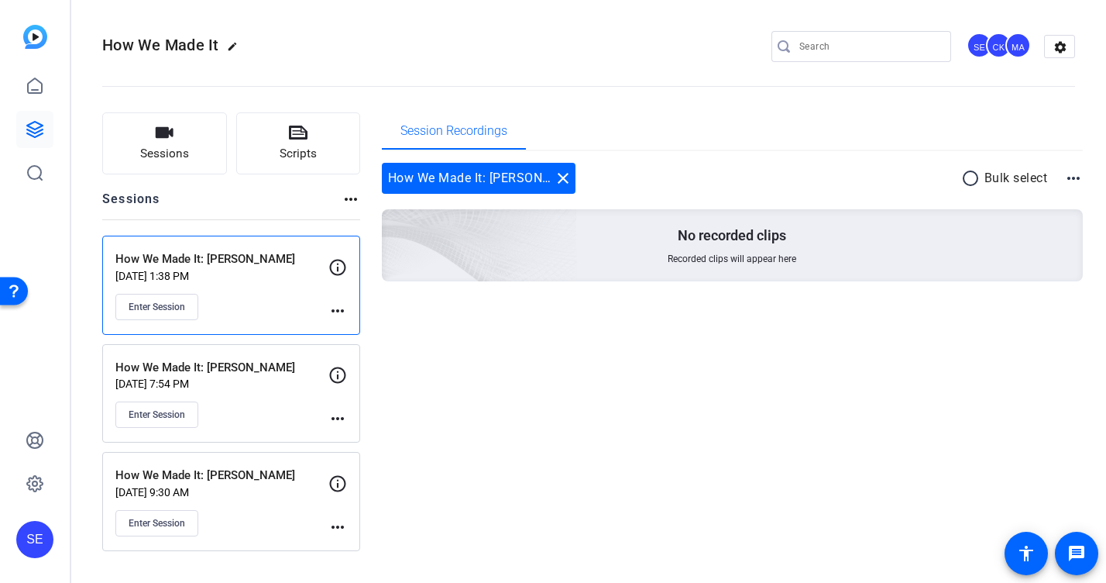
click at [269, 494] on p "Sep 18, 2025 @ 9:30 AM" at bounding box center [221, 492] width 213 height 12
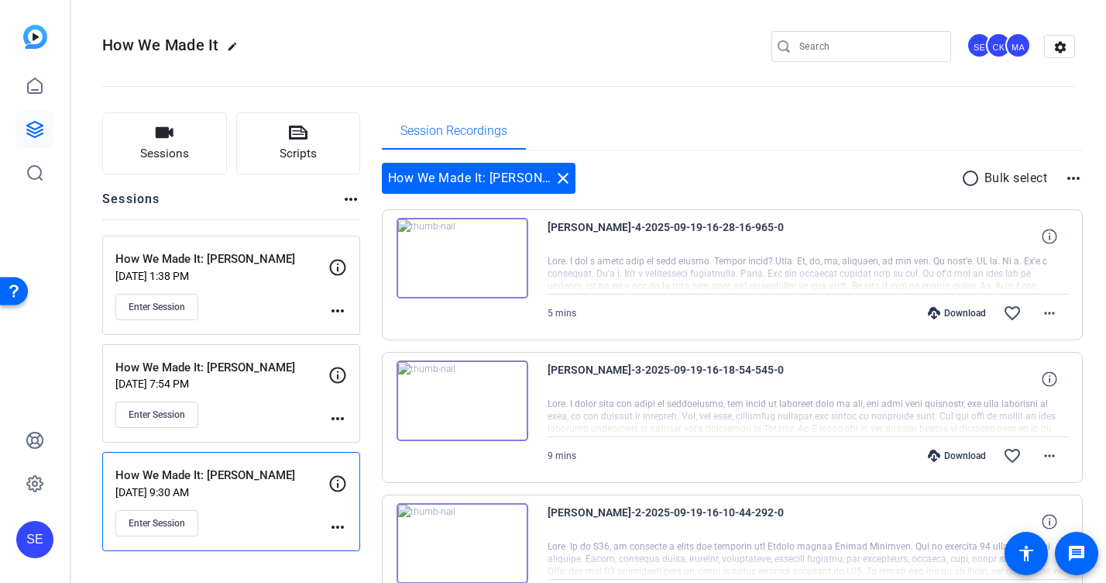
click at [850, 185] on mat-icon "radio_button_unchecked" at bounding box center [973, 178] width 23 height 19
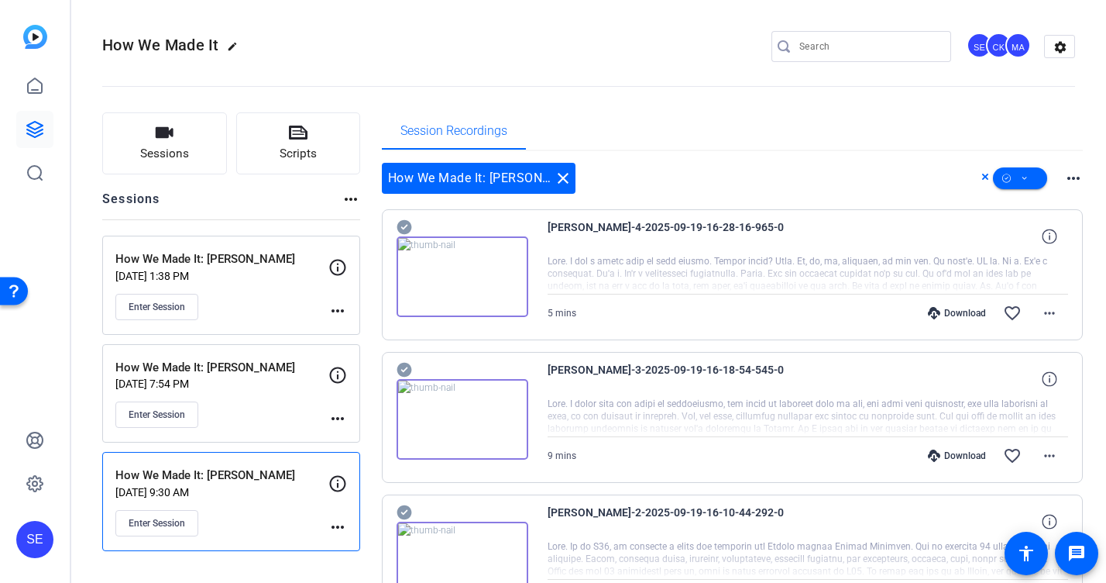
click at [850, 185] on div "How We Made It: Chris Bourdon close more_horiz" at bounding box center [733, 178] width 702 height 31
click at [850, 180] on mat-icon "more_horiz" at bounding box center [1074, 178] width 19 height 19
click at [850, 187] on div at bounding box center [553, 291] width 1106 height 583
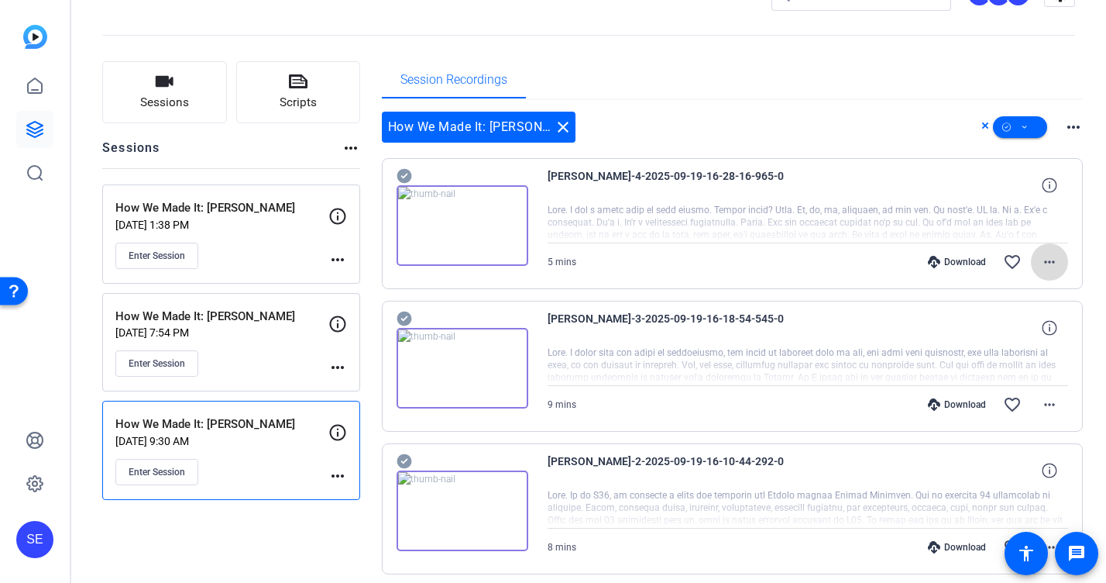
click at [850, 260] on mat-icon "more_horiz" at bounding box center [1050, 262] width 19 height 19
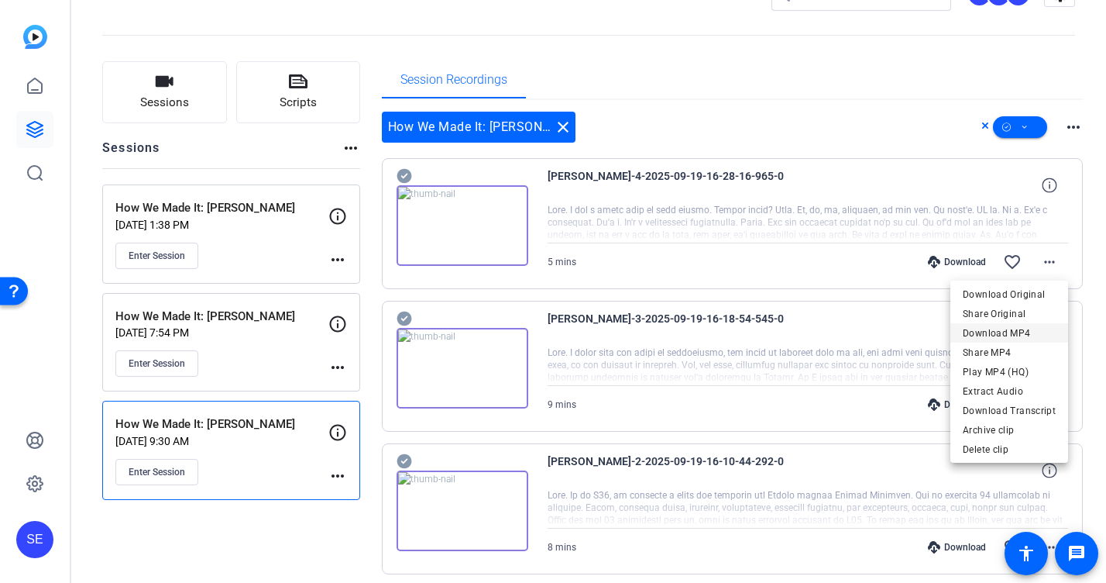
click at [850, 338] on span "Download MP4" at bounding box center [1009, 333] width 93 height 19
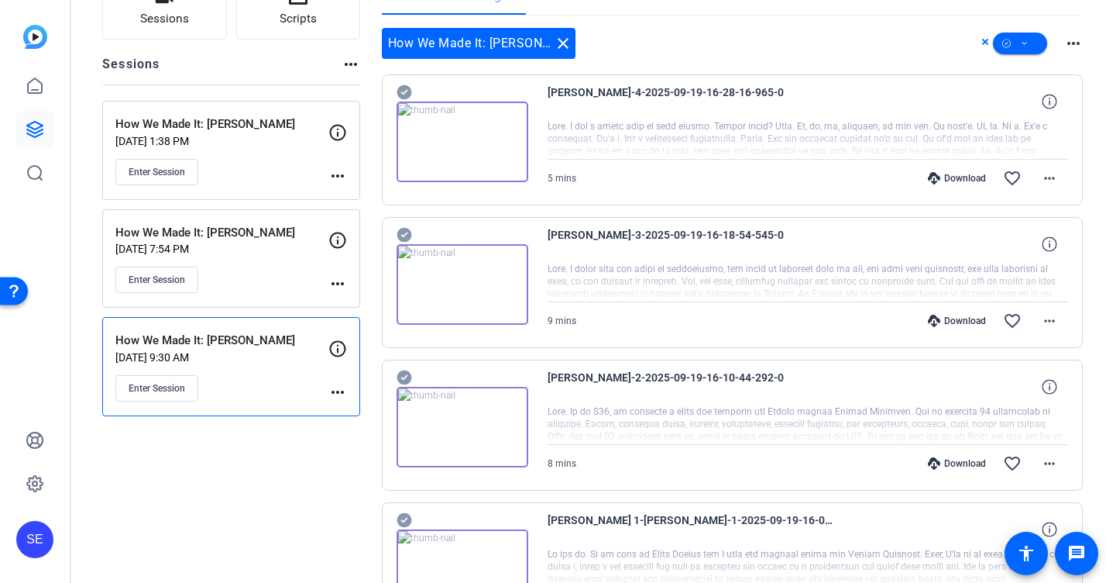
scroll to position [173, 0]
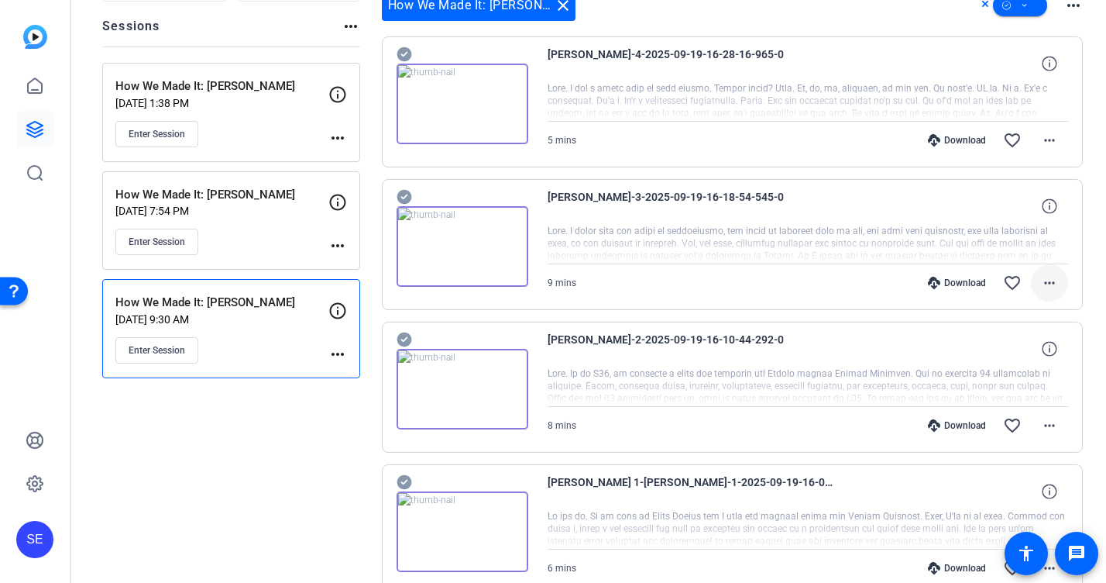
click at [850, 281] on mat-icon "more_horiz" at bounding box center [1050, 283] width 19 height 19
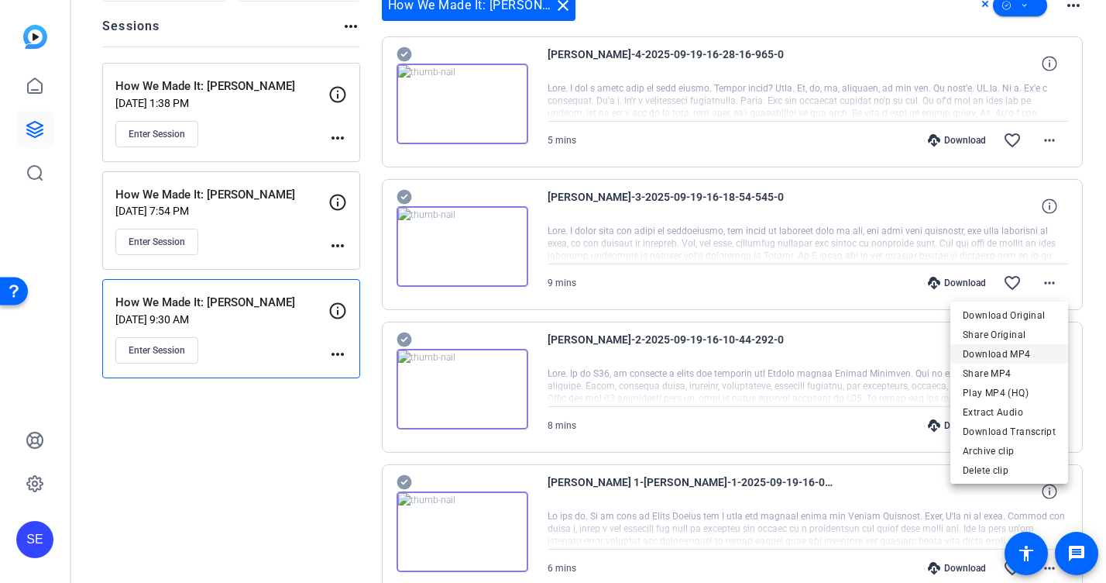
click at [850, 356] on span "Download MP4" at bounding box center [1009, 354] width 93 height 19
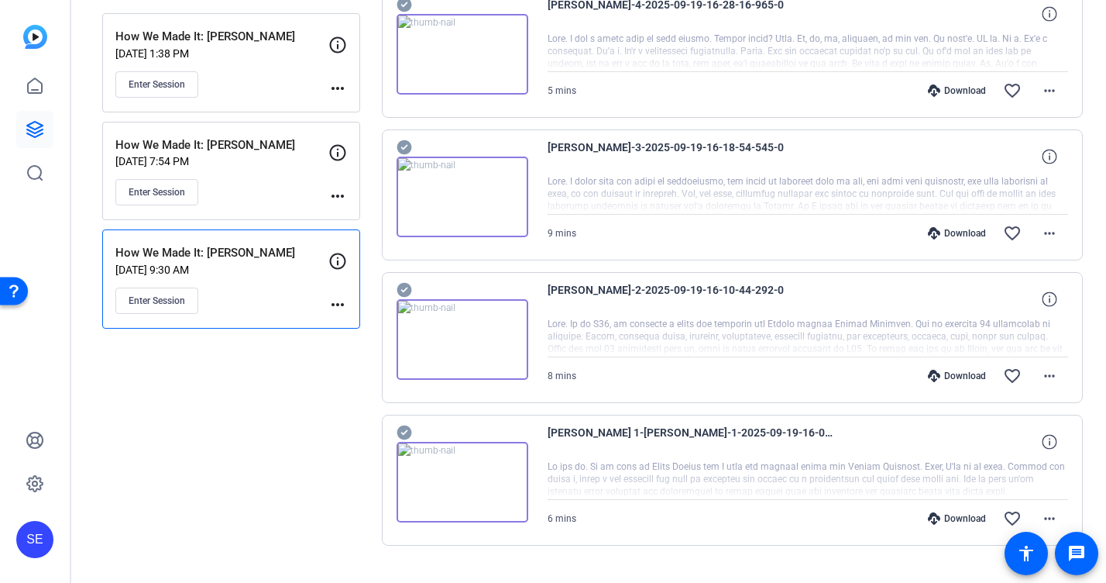
scroll to position [254, 0]
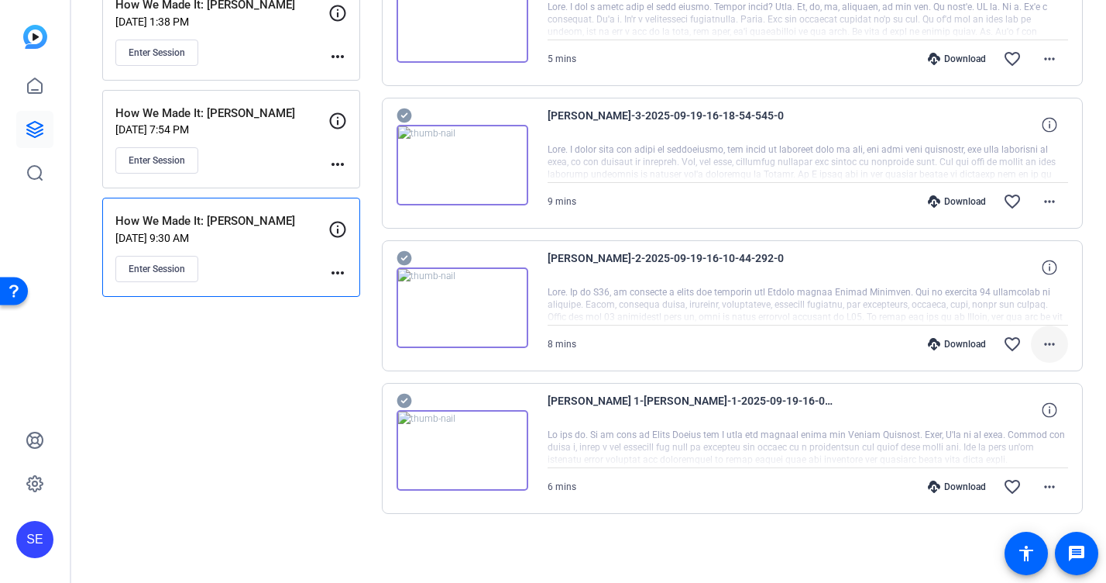
click at [850, 339] on mat-icon "more_horiz" at bounding box center [1050, 344] width 19 height 19
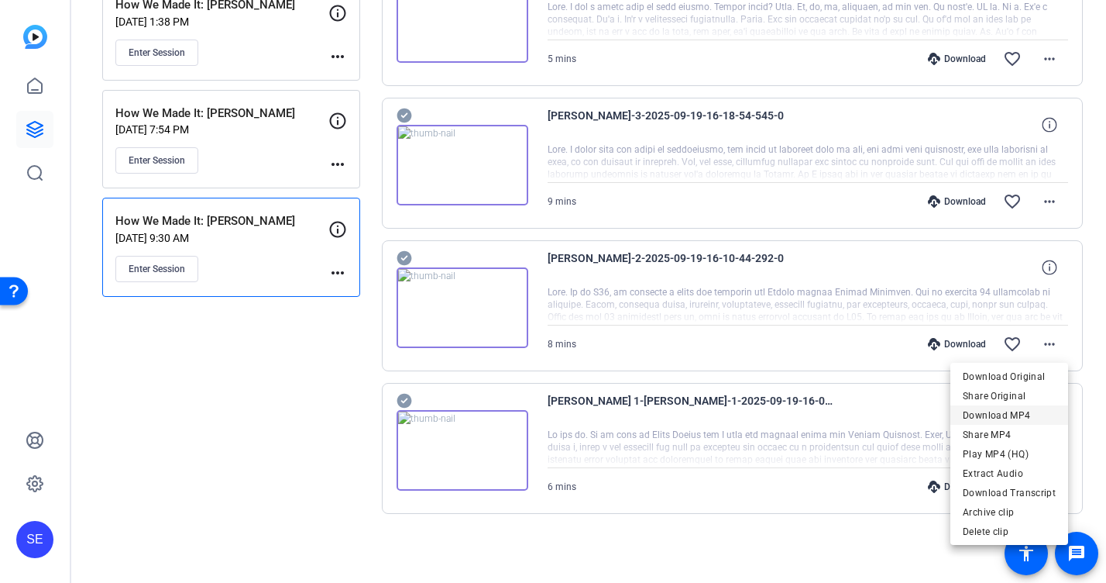
click at [850, 412] on span "Download MP4" at bounding box center [1009, 415] width 93 height 19
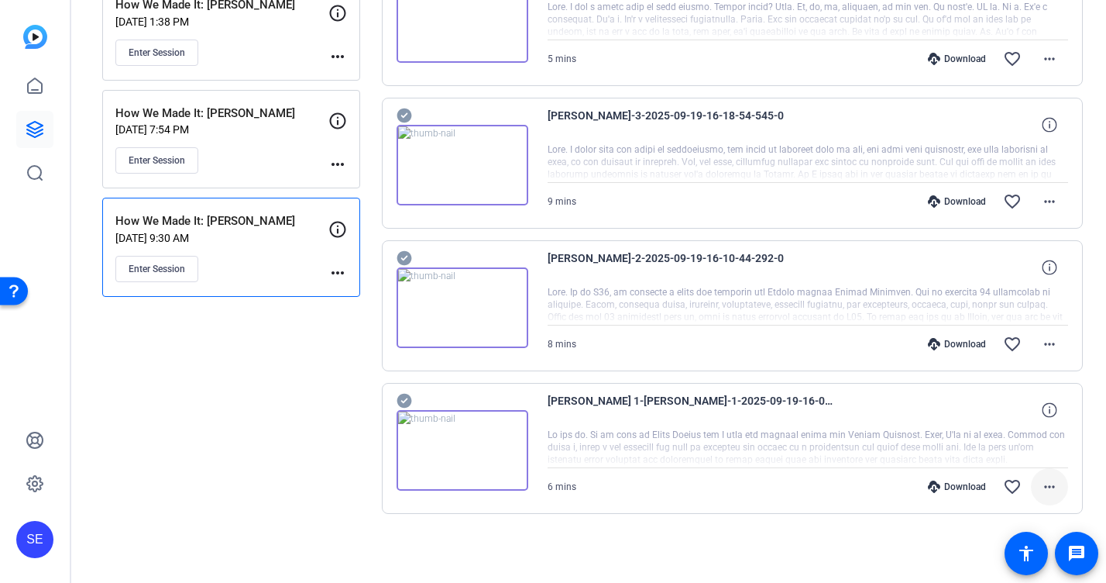
click at [850, 480] on span at bounding box center [1049, 486] width 37 height 37
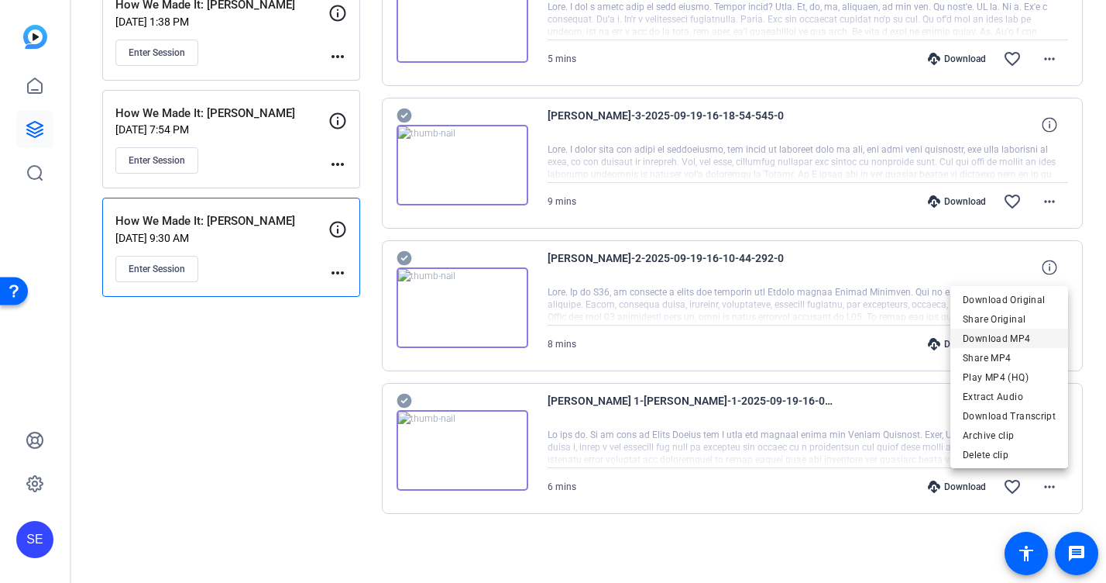
click at [850, 338] on span "Download MP4" at bounding box center [1009, 338] width 93 height 19
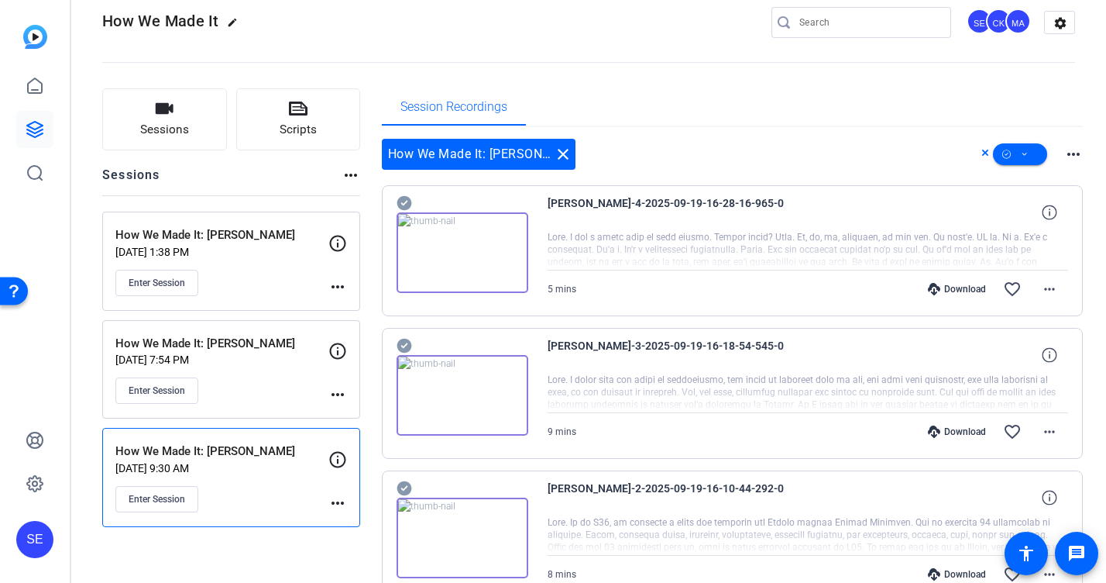
scroll to position [0, 0]
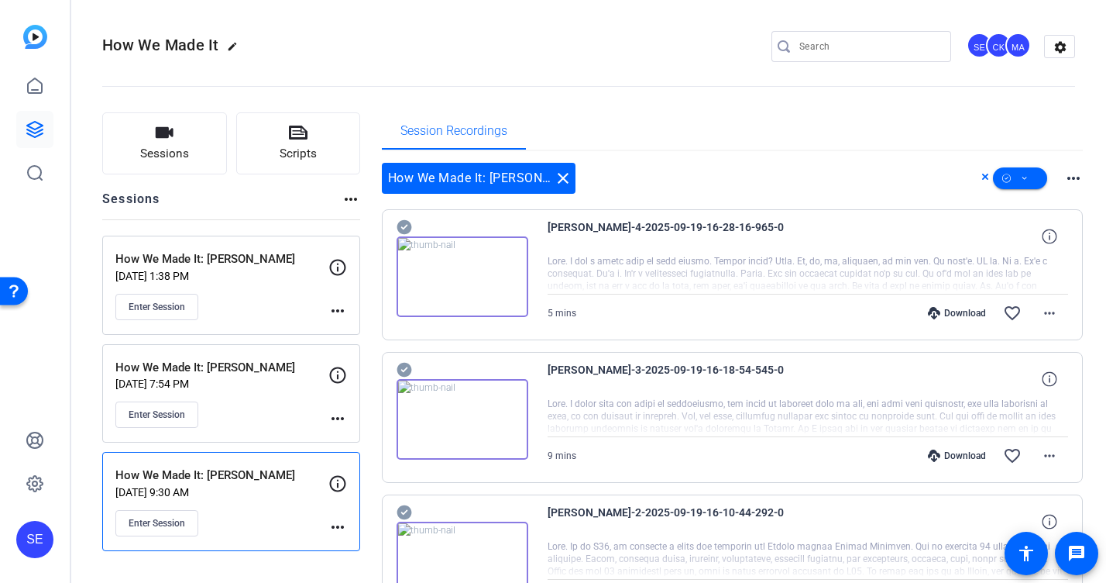
click at [254, 405] on div "Enter Session" at bounding box center [221, 414] width 213 height 26
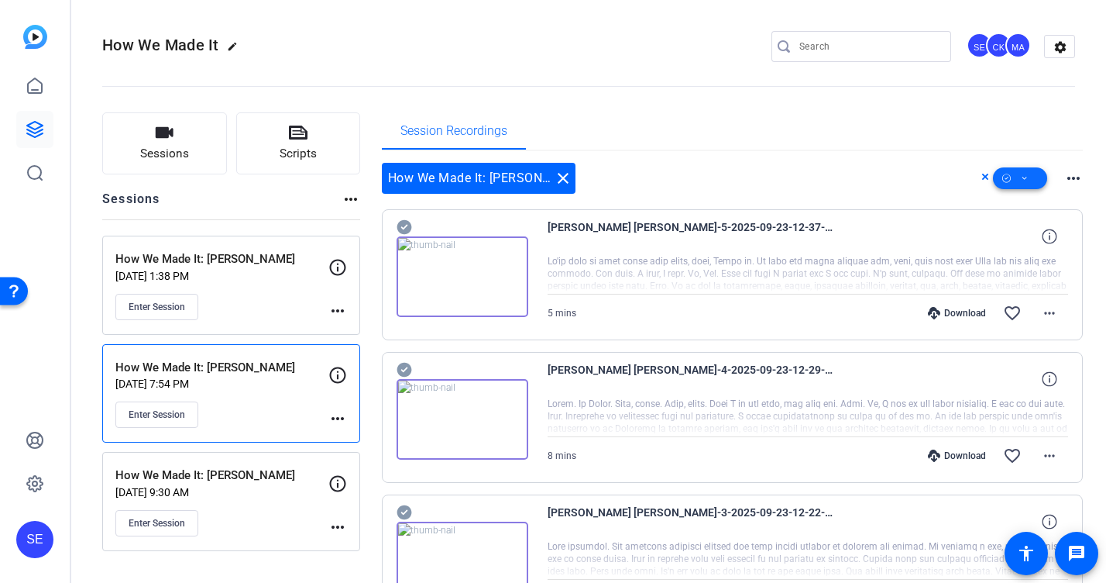
click at [850, 175] on icon at bounding box center [1025, 178] width 8 height 19
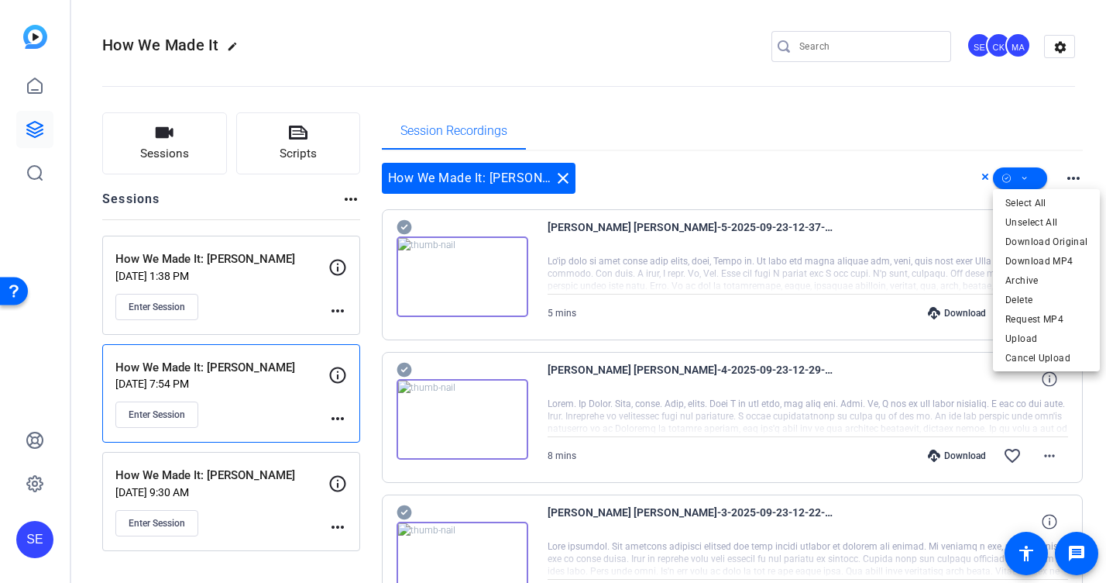
click at [850, 237] on div at bounding box center [553, 291] width 1106 height 583
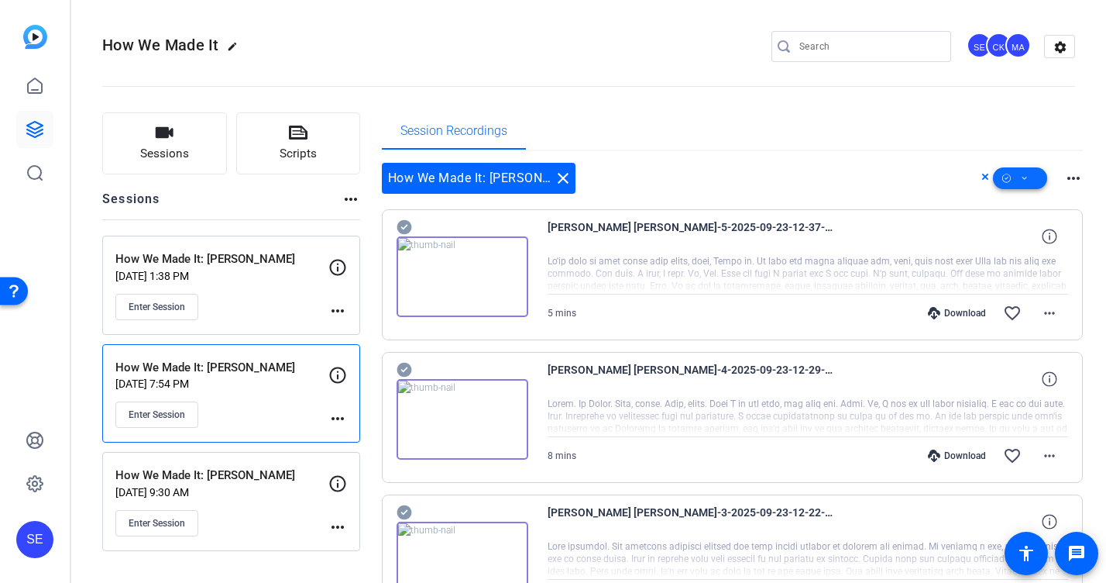
click at [850, 184] on icon at bounding box center [1007, 178] width 9 height 19
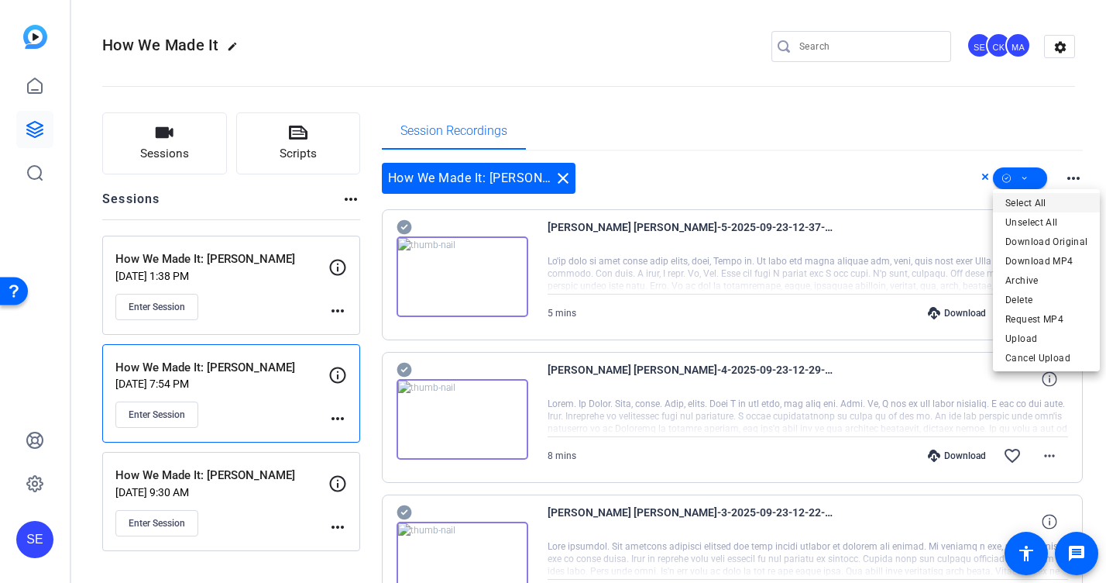
click at [850, 199] on span "Select All" at bounding box center [1047, 203] width 82 height 19
click at [850, 261] on span "Download MP4" at bounding box center [1047, 261] width 82 height 19
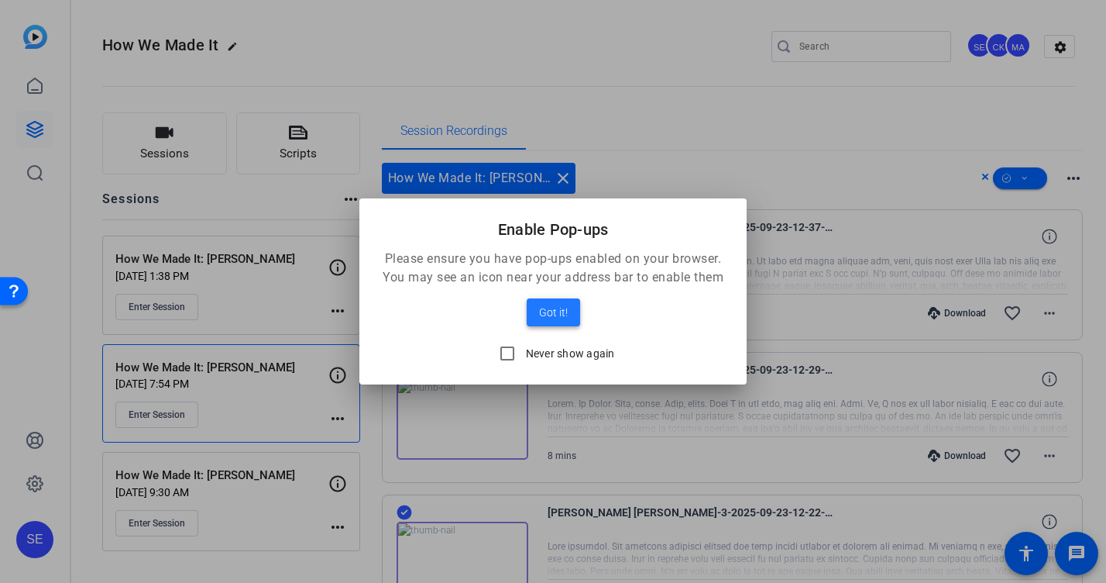
click at [550, 314] on span "Got it!" at bounding box center [553, 312] width 29 height 19
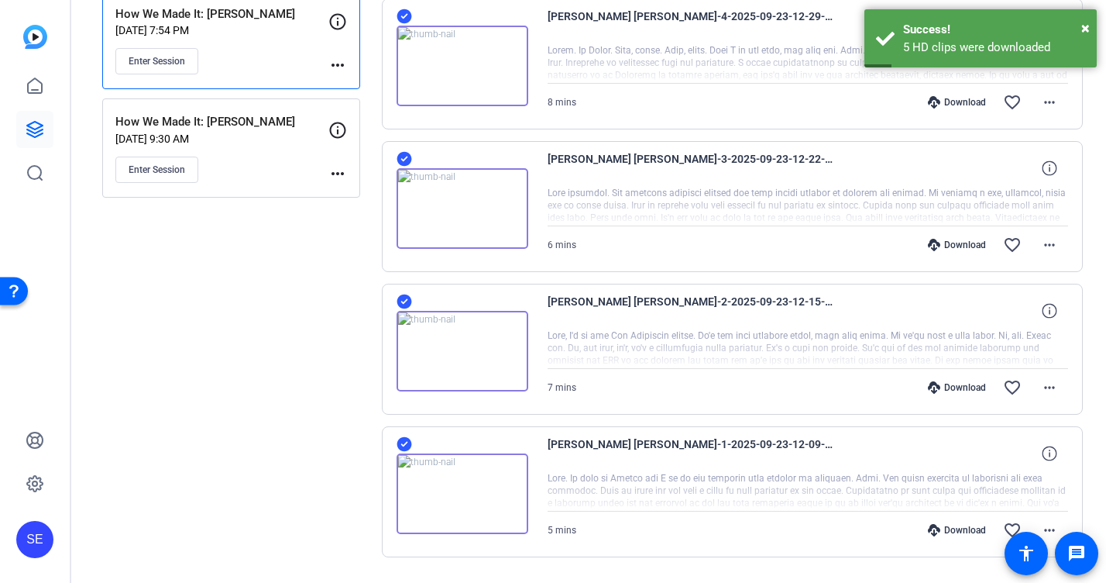
scroll to position [391, 0]
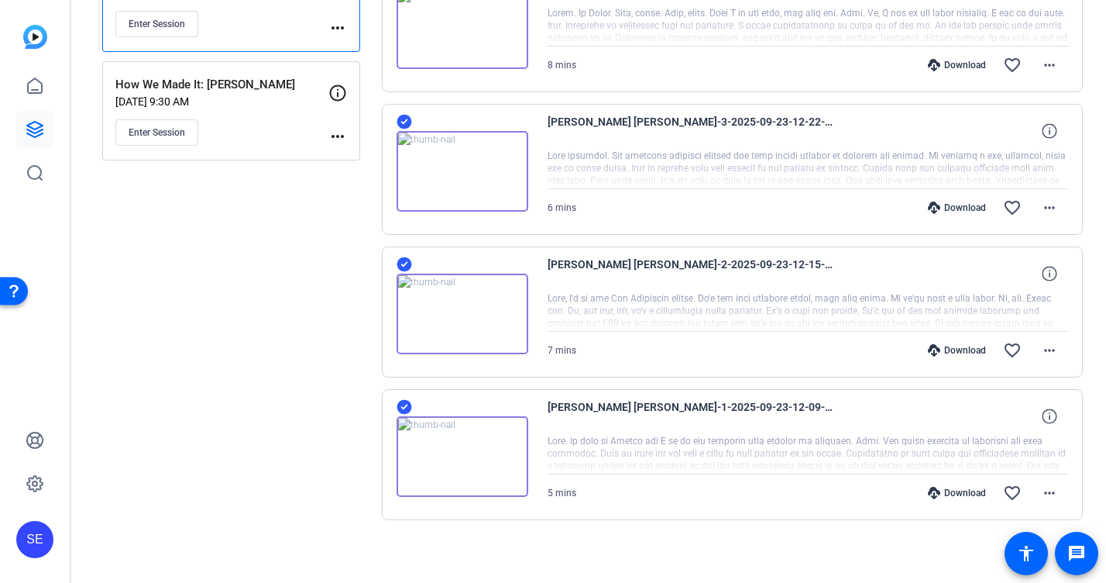
click at [217, 405] on div "Sessions Scripts Sessions more_horiz How We Made It: Guillain Borde Sep 22, 202…" at bounding box center [231, 146] width 258 height 848
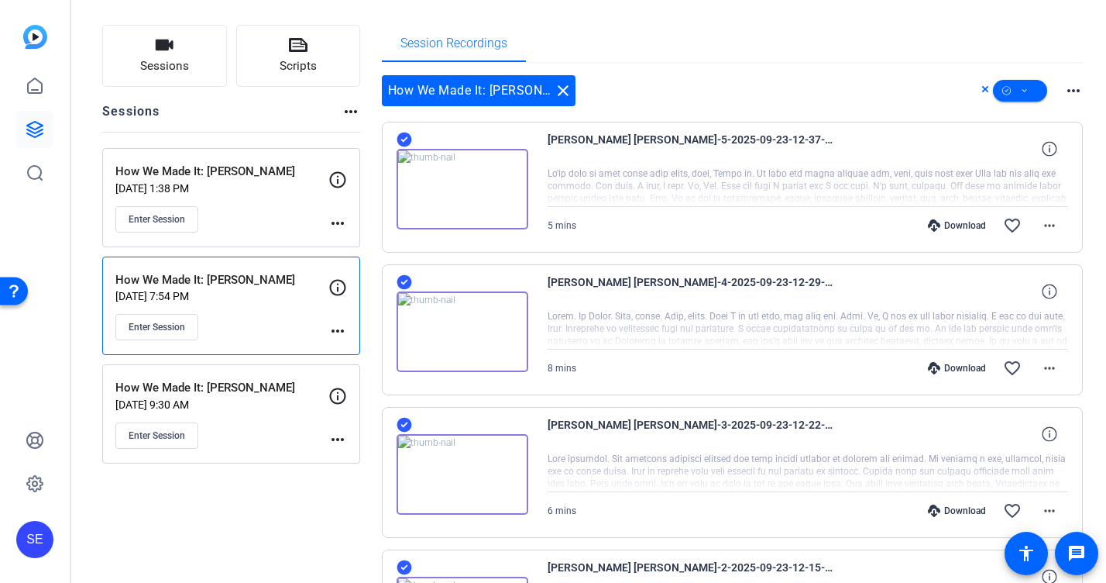
scroll to position [105, 0]
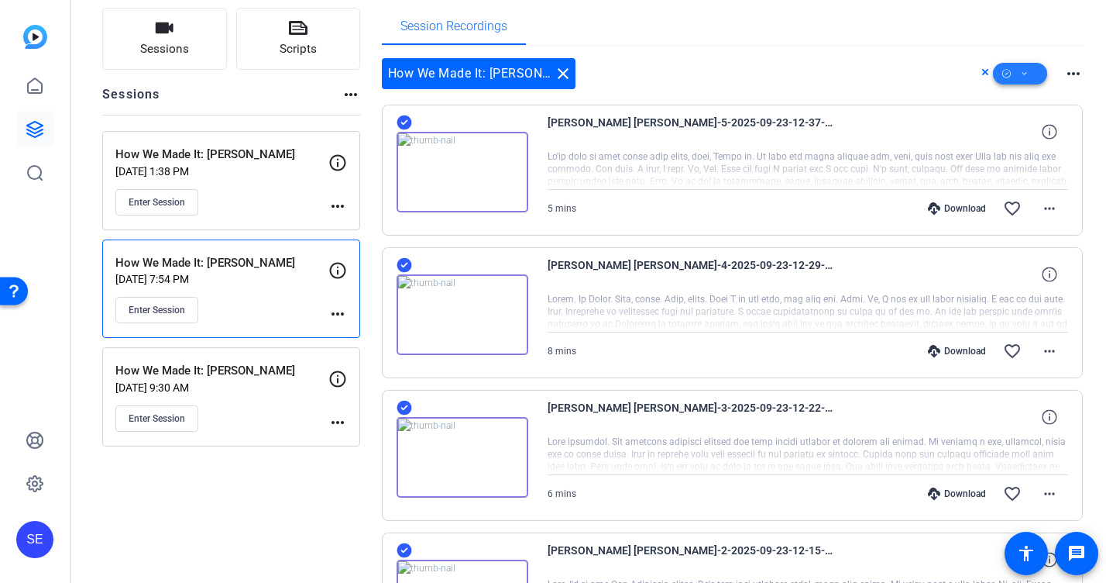
click at [850, 74] on span at bounding box center [1020, 73] width 54 height 37
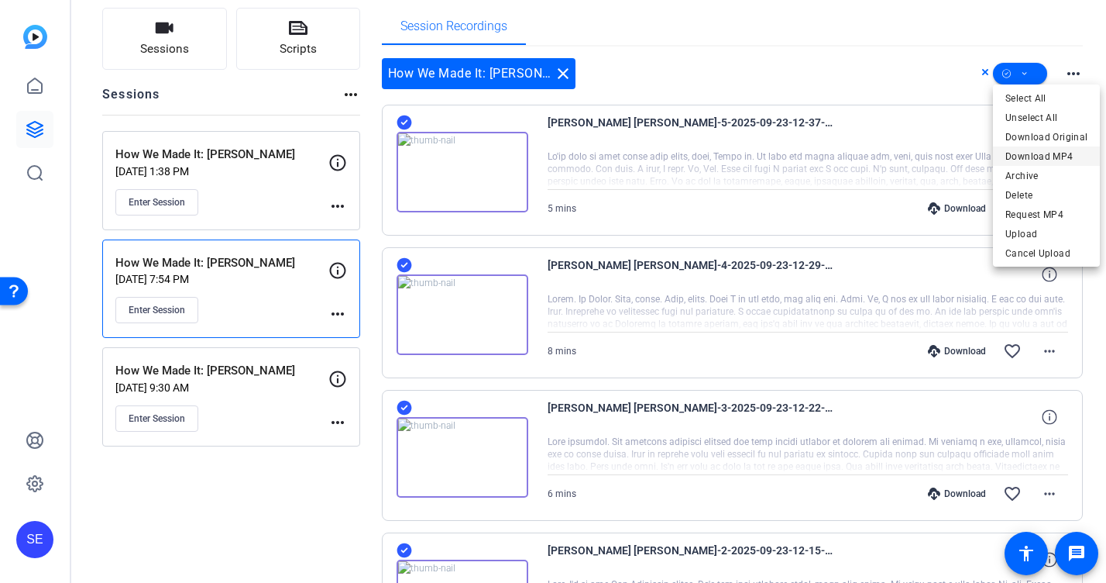
click at [850, 156] on span "Download MP4" at bounding box center [1047, 156] width 82 height 19
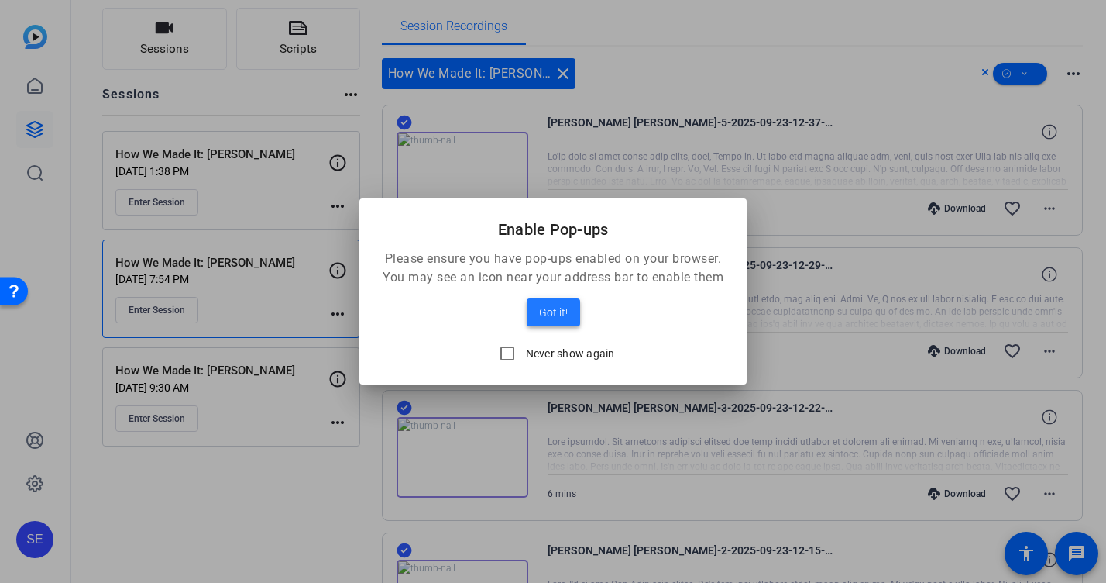
click at [560, 315] on span "Got it!" at bounding box center [553, 312] width 29 height 19
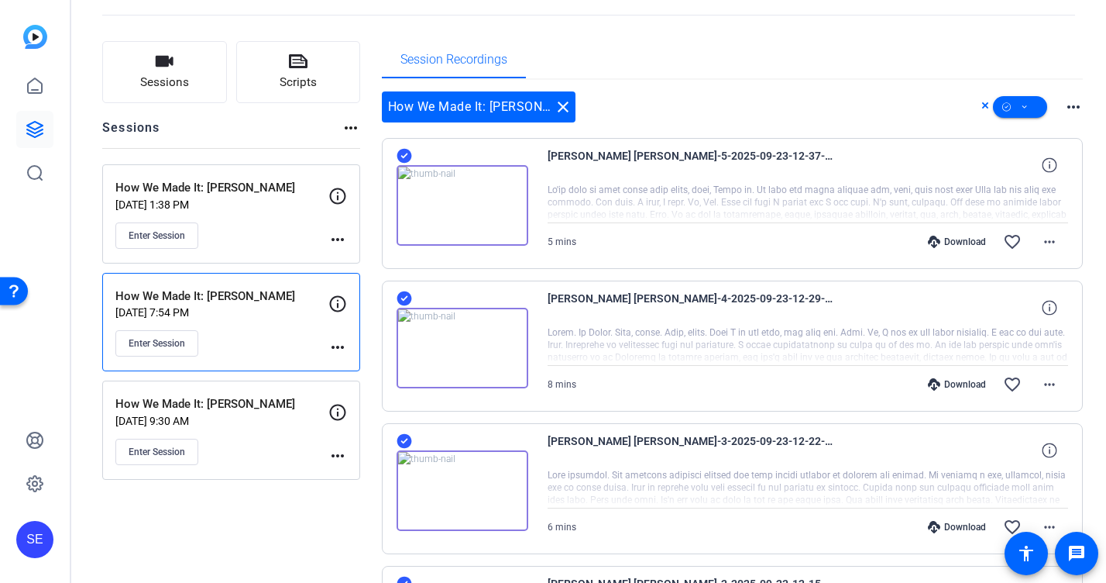
scroll to position [0, 0]
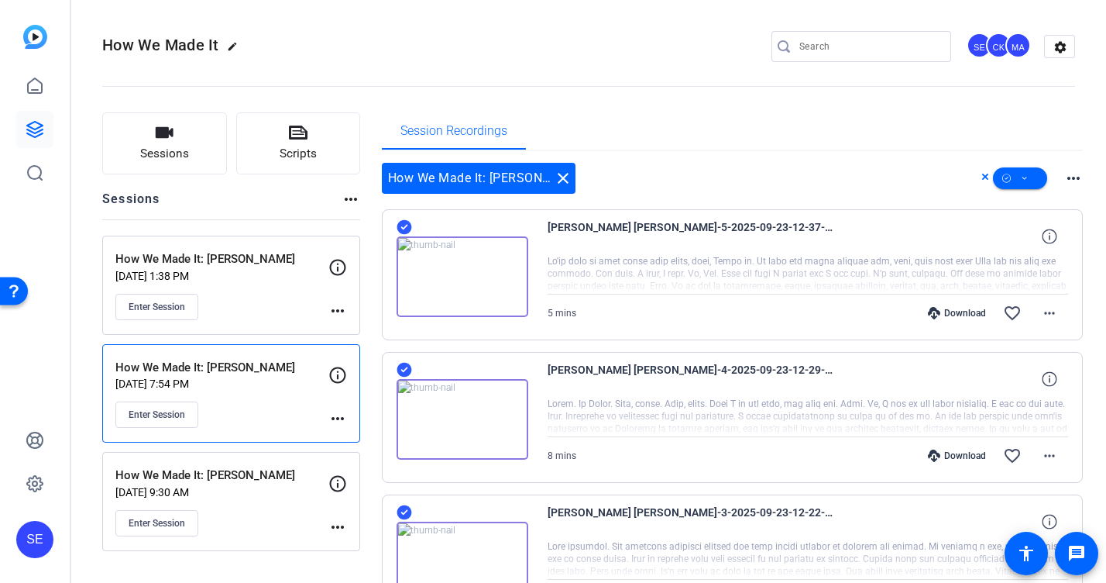
click at [263, 301] on div "Enter Session" at bounding box center [221, 307] width 213 height 26
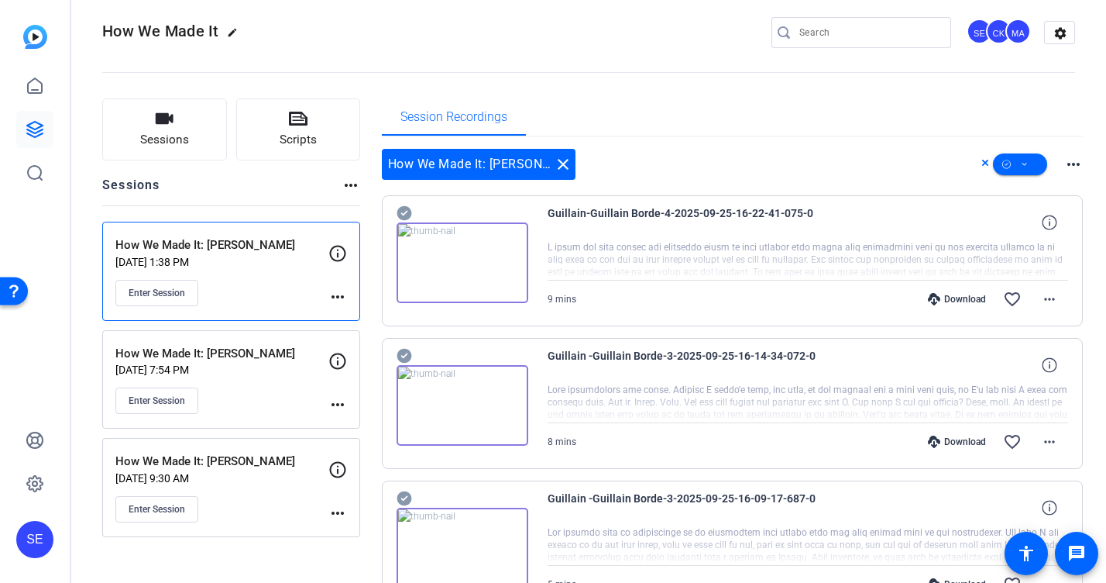
scroll to position [6, 0]
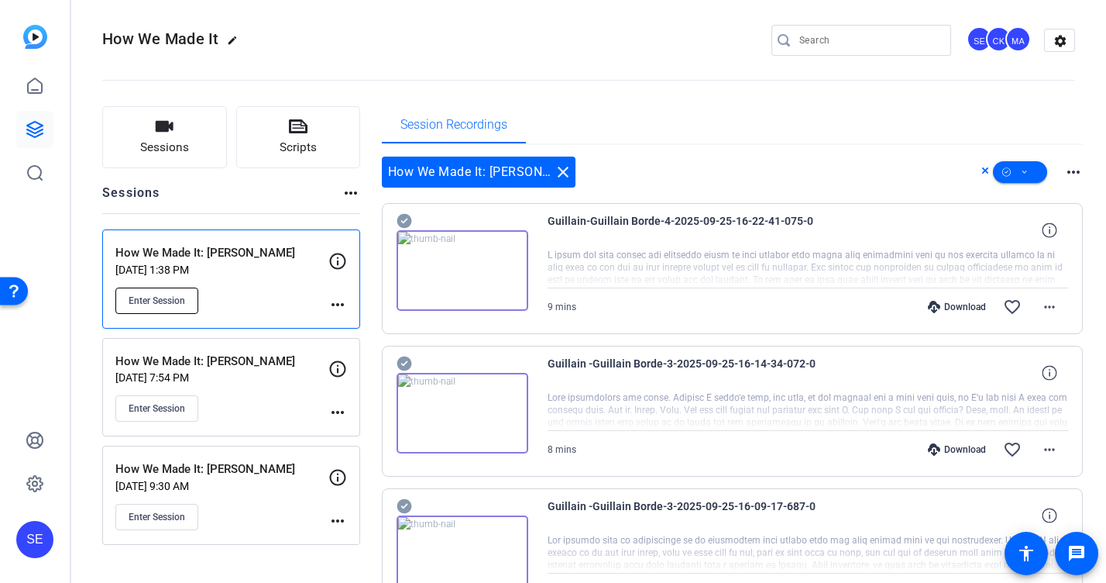
click at [189, 296] on button "Enter Session" at bounding box center [156, 300] width 83 height 26
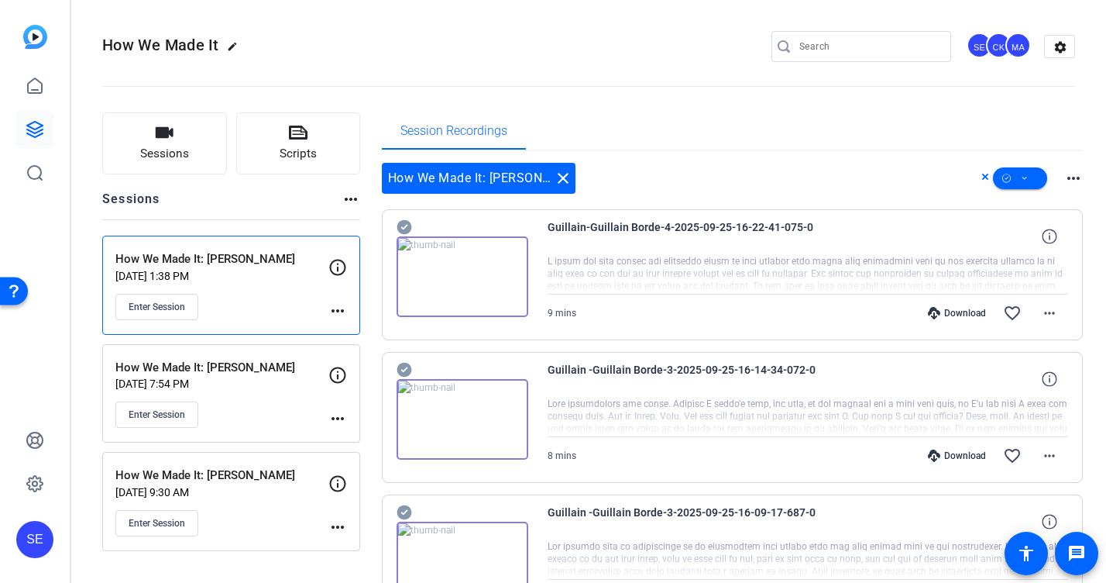
scroll to position [34, 0]
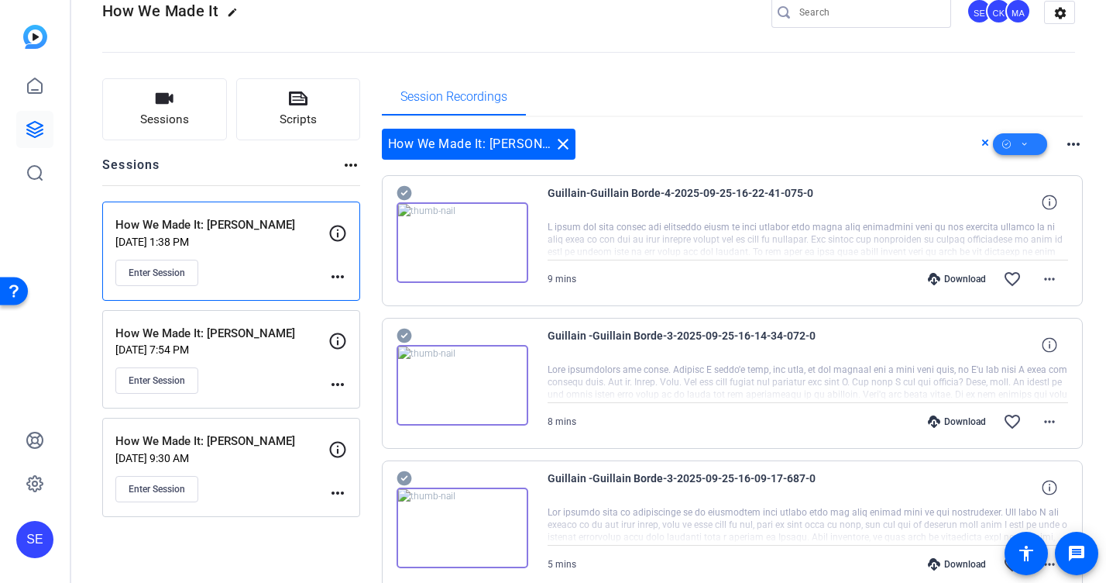
click at [850, 145] on span at bounding box center [1020, 144] width 54 height 37
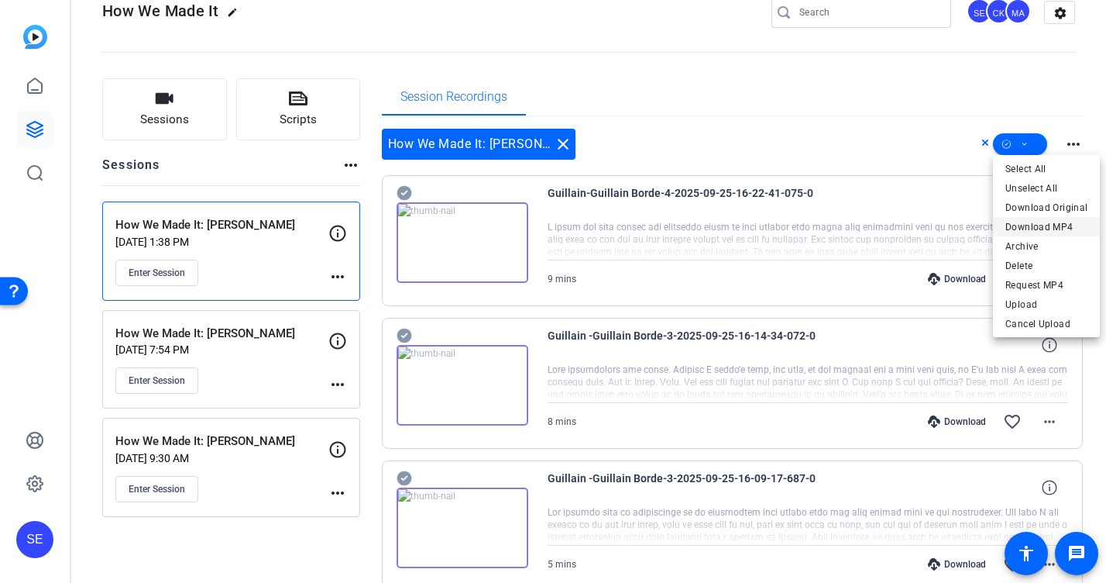
click at [850, 229] on span "Download MP4" at bounding box center [1047, 227] width 82 height 19
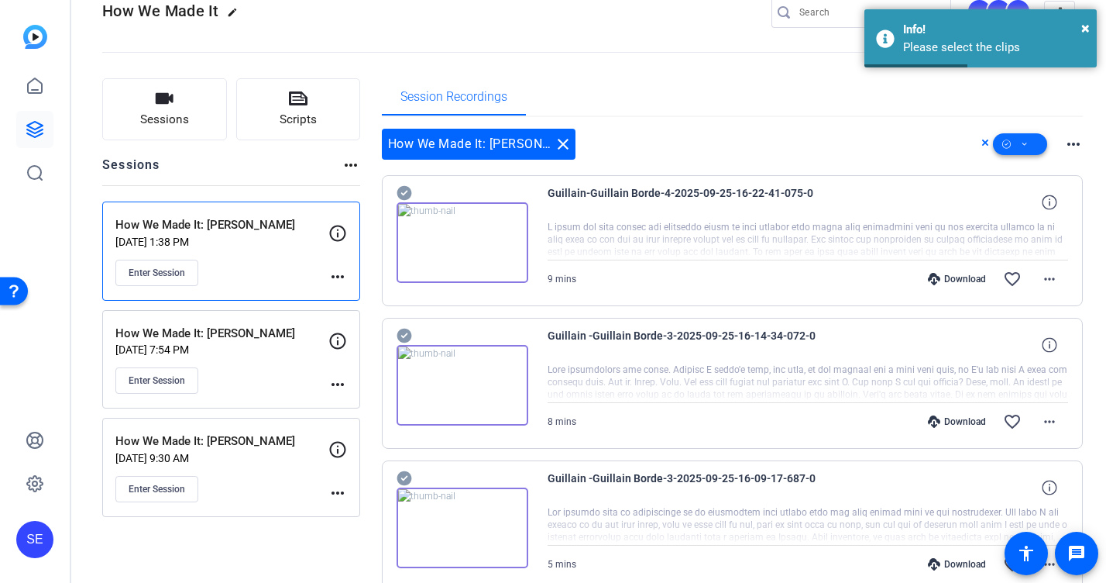
click at [850, 146] on span at bounding box center [1020, 144] width 54 height 37
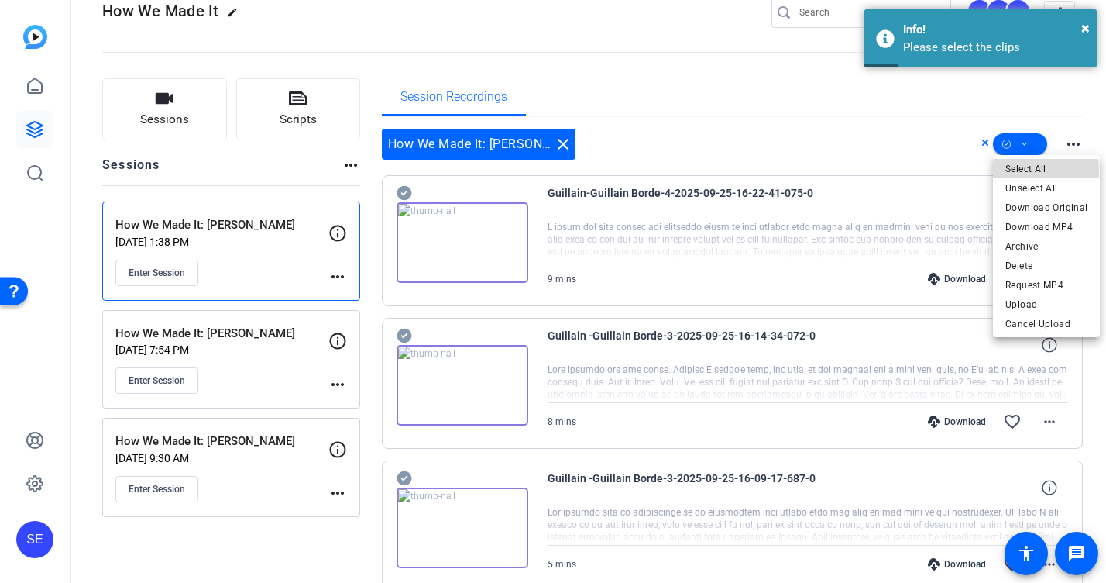
click at [850, 170] on span "Select All" at bounding box center [1047, 169] width 82 height 19
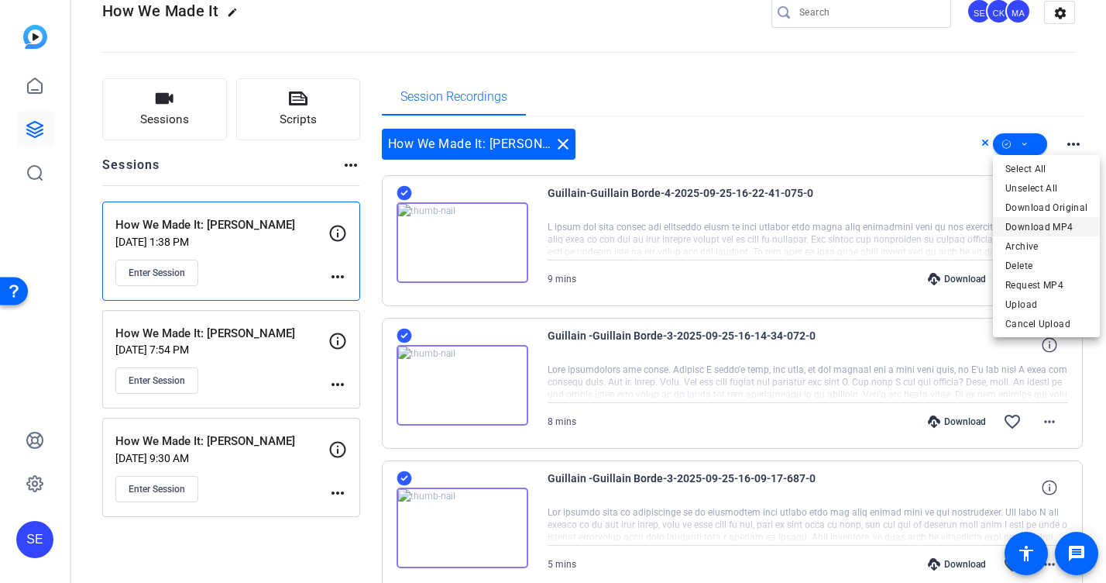
click at [850, 222] on span "Download MP4" at bounding box center [1047, 227] width 82 height 19
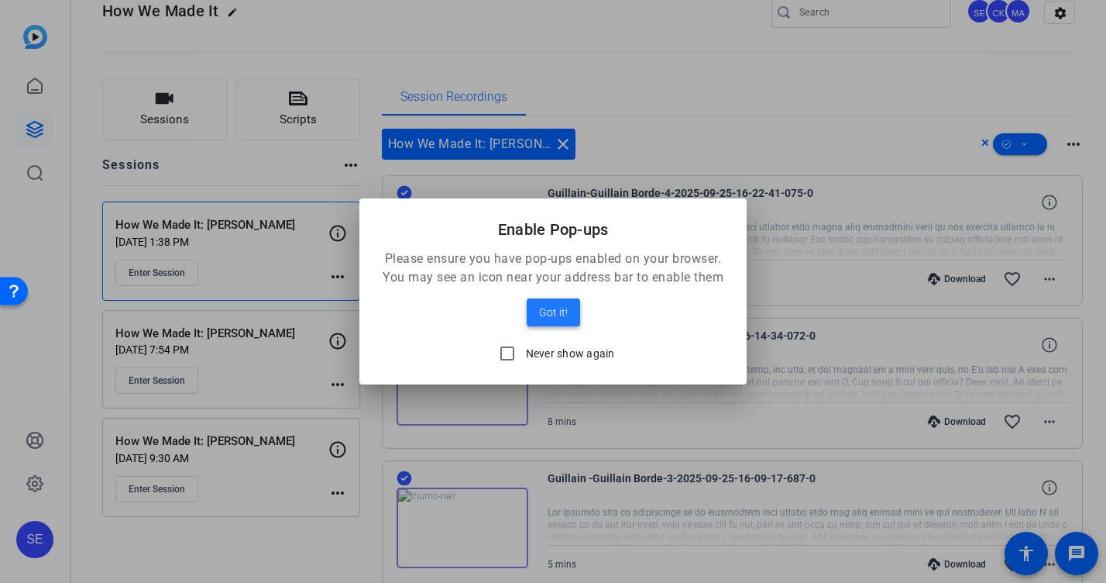
click at [559, 310] on span "Got it!" at bounding box center [553, 312] width 29 height 19
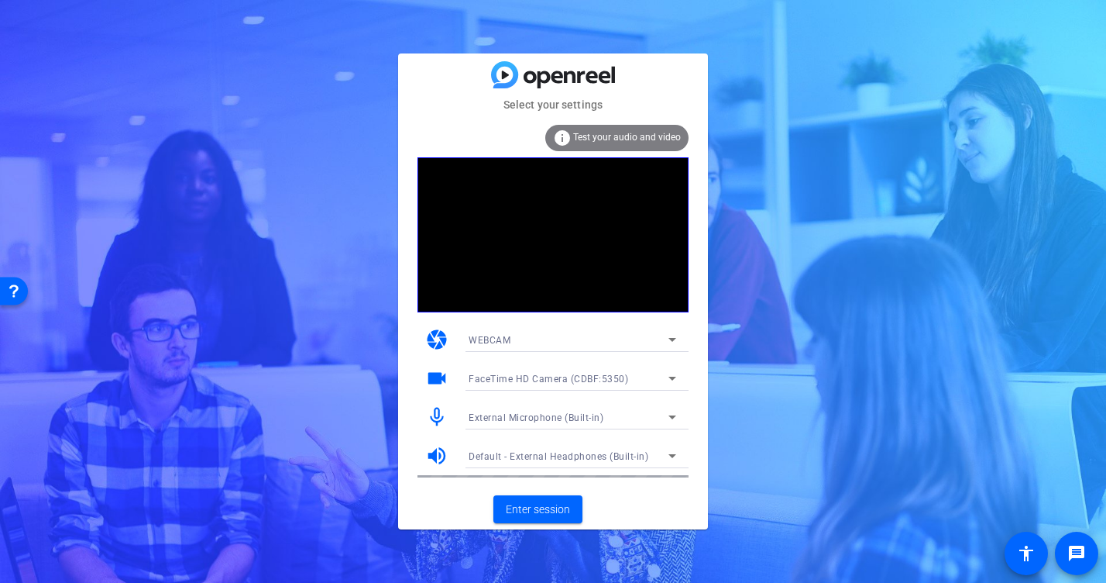
click at [564, 487] on mat-card-content "info Test your audio and video camera WEBCAM videocam FaceTime HD Camera (CDBF:…" at bounding box center [553, 301] width 310 height 376
click at [564, 510] on span "Enter session" at bounding box center [538, 509] width 64 height 16
